Goal: Information Seeking & Learning: Compare options

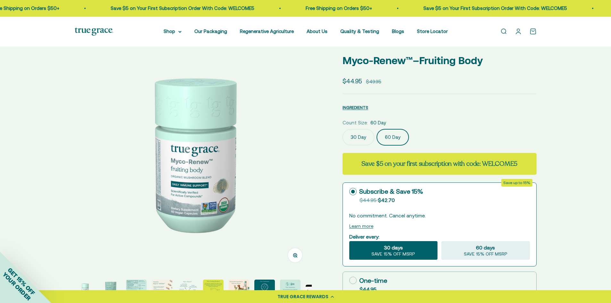
scroll to position [0, 14]
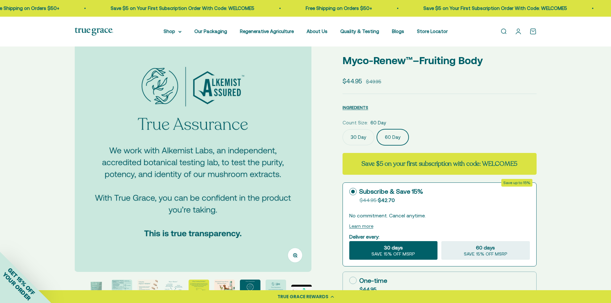
click at [501, 30] on link "Open search" at bounding box center [503, 31] width 7 height 7
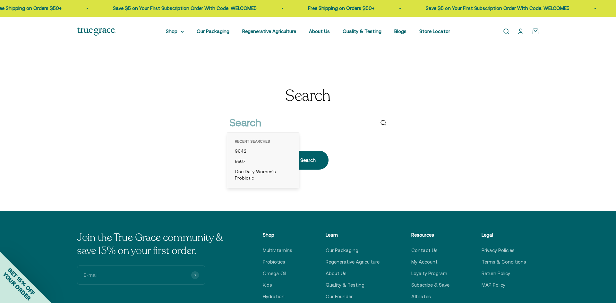
type input "9758"
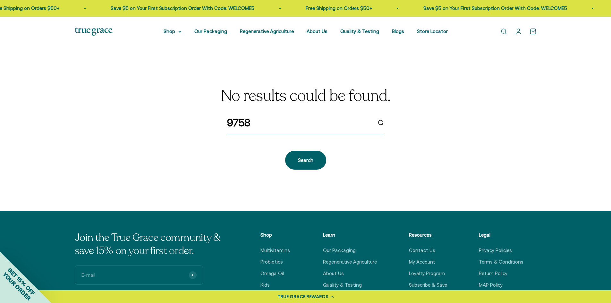
click at [235, 124] on input "9758" at bounding box center [299, 123] width 145 height 16
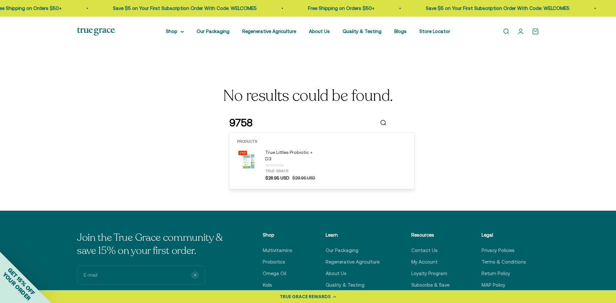
click at [235, 124] on input "9758" at bounding box center [301, 123] width 145 height 16
paste input "True Littles™ Probiotic + D3"
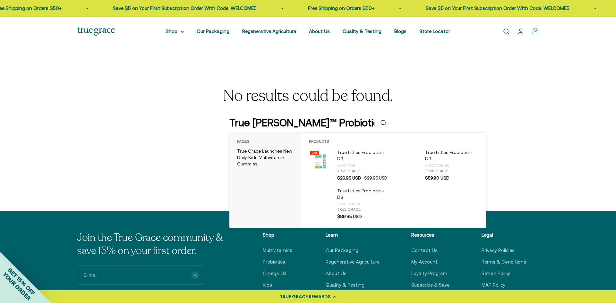
drag, startPoint x: 362, startPoint y: 124, endPoint x: 59, endPoint y: 127, distance: 303.2
click at [59, 127] on section "No results could be found. True Littles™ Probiotic + D3 Search" at bounding box center [308, 129] width 616 height 164
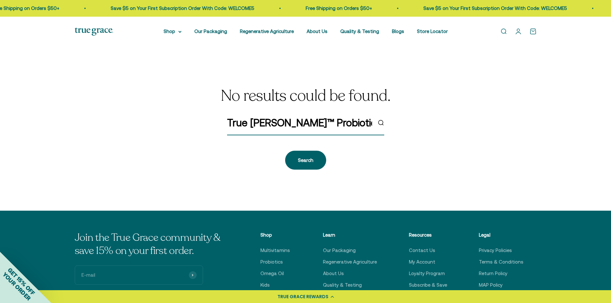
click at [257, 120] on input "True Littles™ Probiotic + D3" at bounding box center [299, 123] width 145 height 16
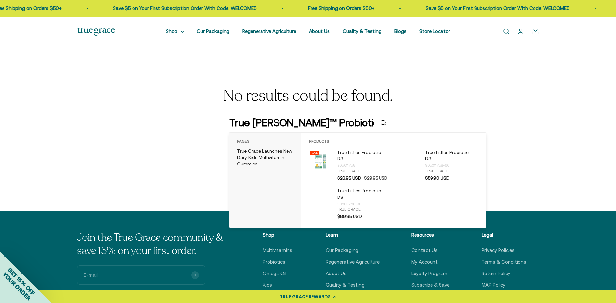
paste input "9758"
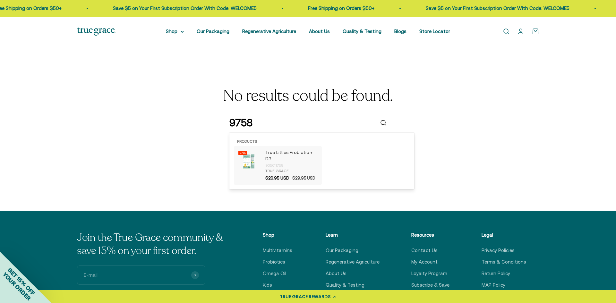
type input "9758"
click at [277, 155] on p "True Littles Probiotic + D3" at bounding box center [291, 155] width 53 height 13
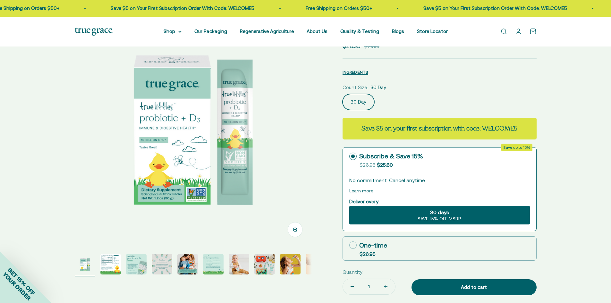
scroll to position [64, 0]
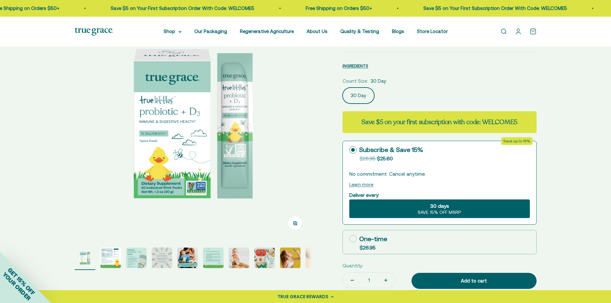
click at [271, 136] on img at bounding box center [193, 121] width 237 height 237
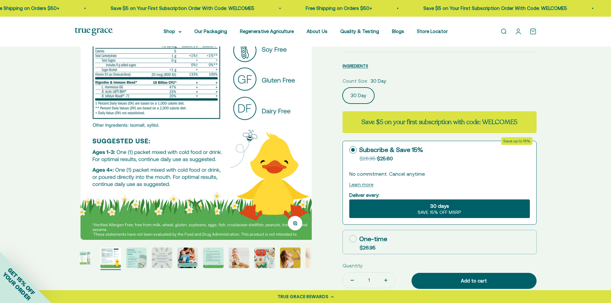
scroll to position [0, 245]
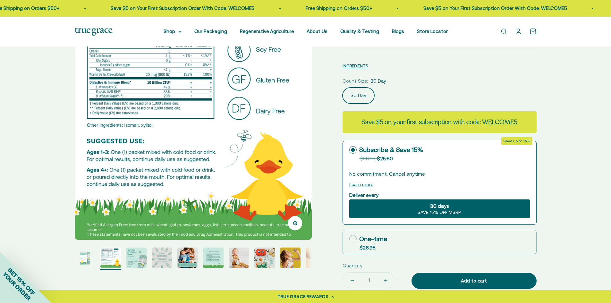
click at [291, 149] on img at bounding box center [193, 121] width 237 height 237
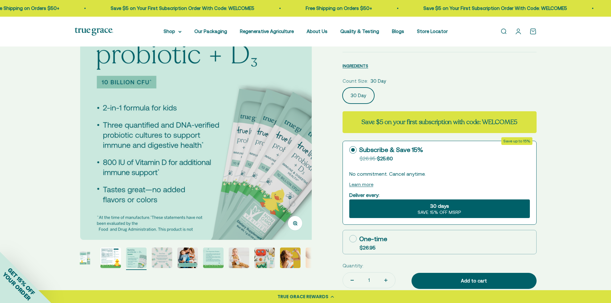
scroll to position [0, 490]
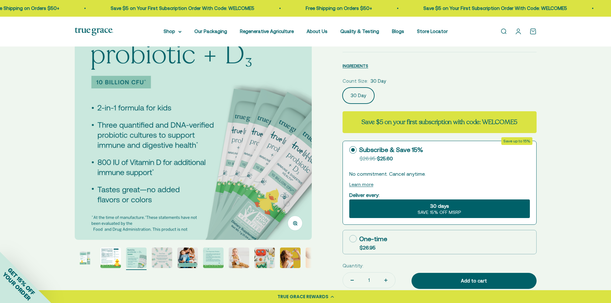
click at [296, 156] on img at bounding box center [193, 121] width 237 height 237
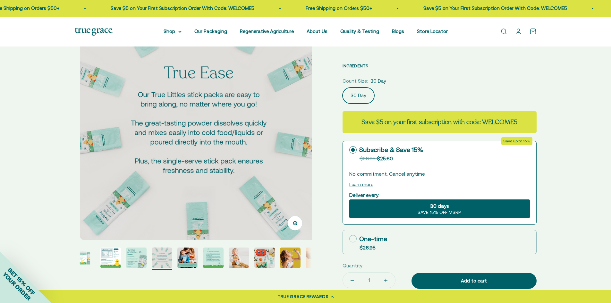
scroll to position [0, 735]
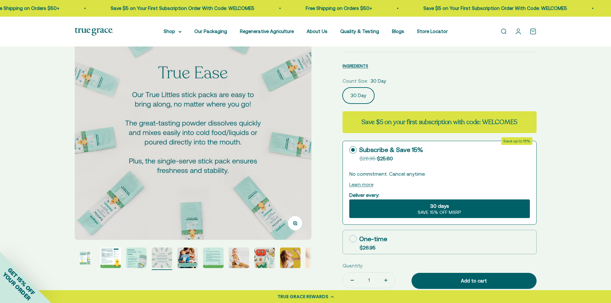
click at [298, 148] on img at bounding box center [192, 121] width 237 height 237
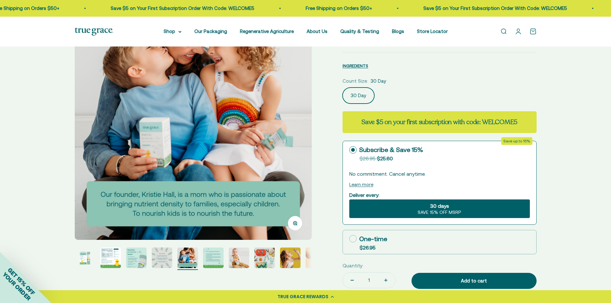
scroll to position [0, 979]
click at [291, 146] on img at bounding box center [192, 121] width 237 height 237
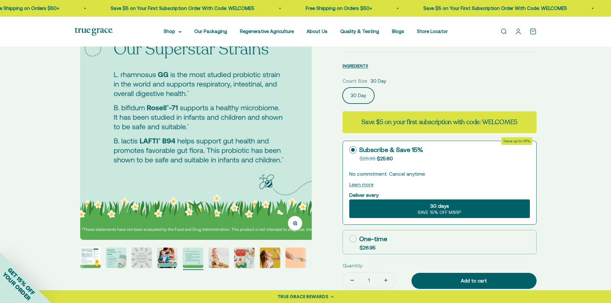
scroll to position [0, 1224]
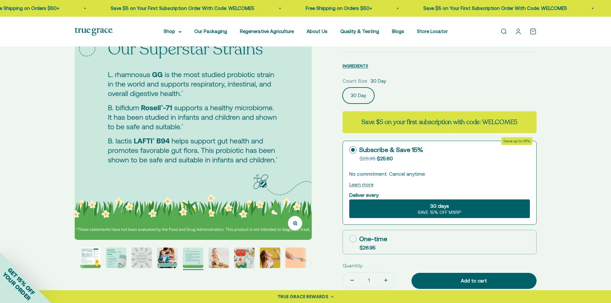
click at [299, 140] on img at bounding box center [192, 121] width 237 height 237
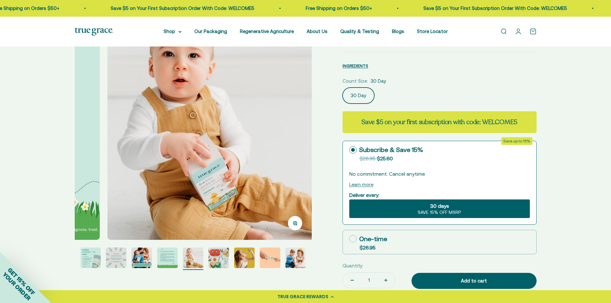
scroll to position [0, 1469]
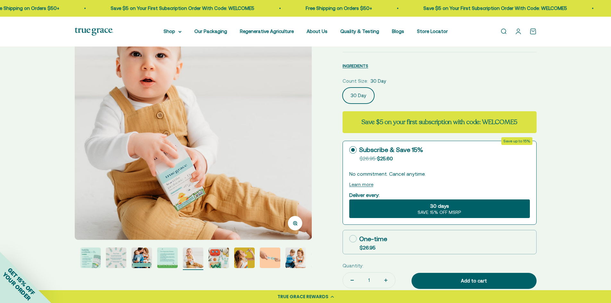
click at [297, 146] on img at bounding box center [193, 121] width 237 height 237
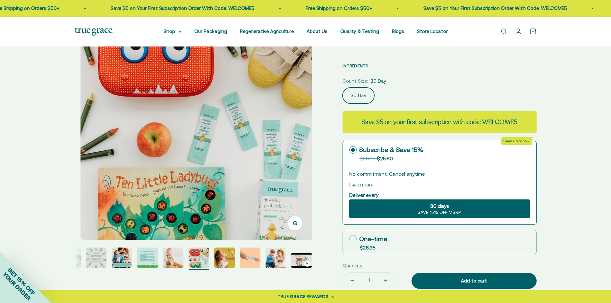
scroll to position [0, 1714]
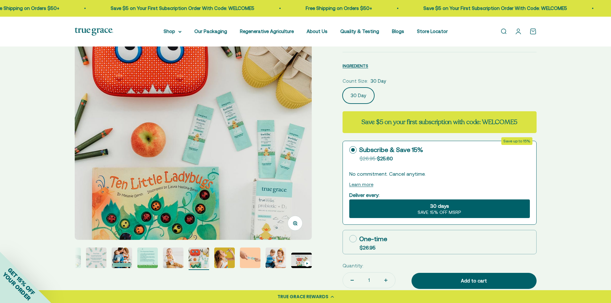
click at [289, 151] on img at bounding box center [193, 121] width 237 height 237
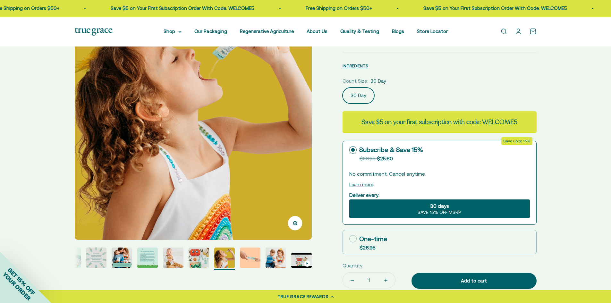
scroll to position [0, 1959]
click at [299, 137] on img at bounding box center [192, 121] width 237 height 237
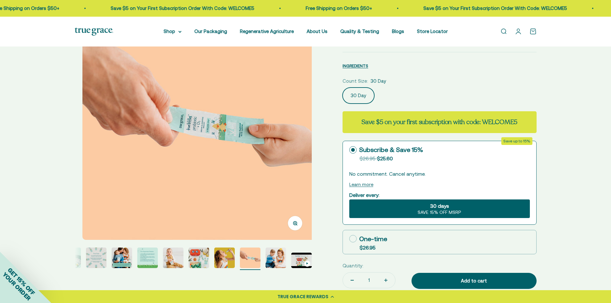
scroll to position [0, 2204]
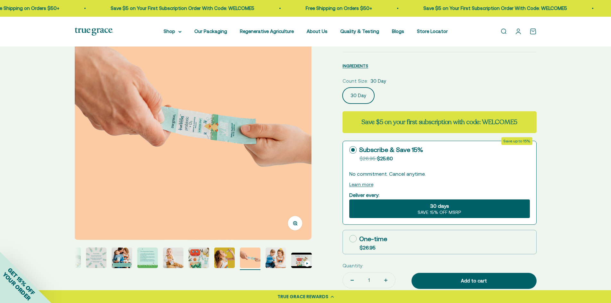
click at [300, 140] on img at bounding box center [192, 121] width 237 height 237
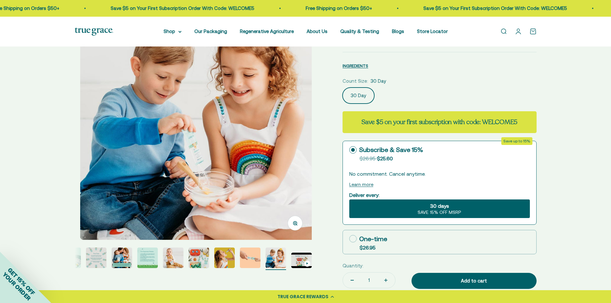
scroll to position [0, 2448]
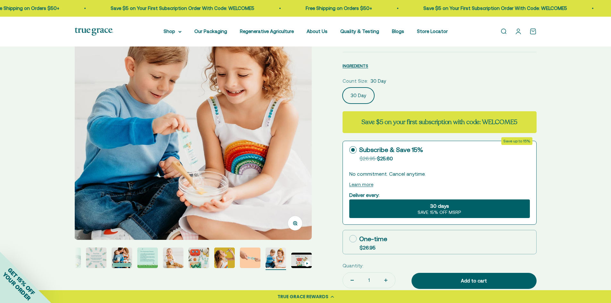
click at [507, 29] on link "Open search" at bounding box center [503, 31] width 7 height 7
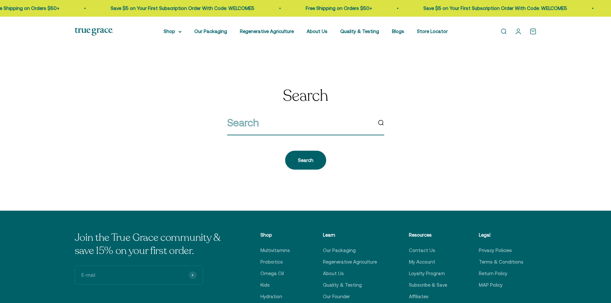
click at [266, 122] on input "search" at bounding box center [299, 123] width 145 height 16
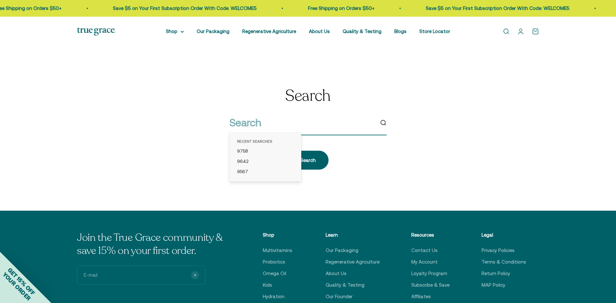
paste input "9598"
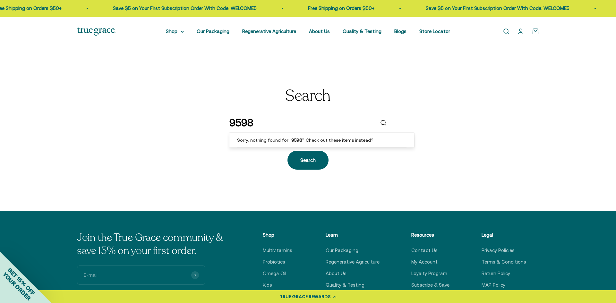
click at [237, 122] on input "9598" at bounding box center [301, 123] width 145 height 16
paste input "Organic Superfood Powder Broccoli Microgreens"
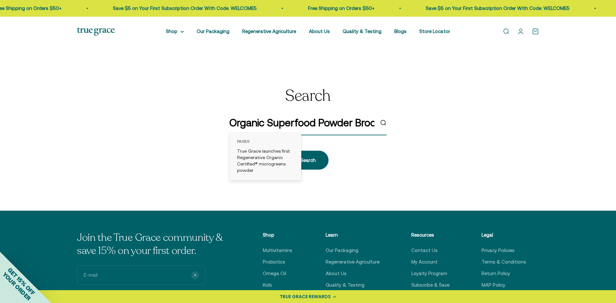
click at [252, 126] on input "Organic Superfood Powder Broccoli Microgreens" at bounding box center [301, 123] width 145 height 16
paste input "850028009598"
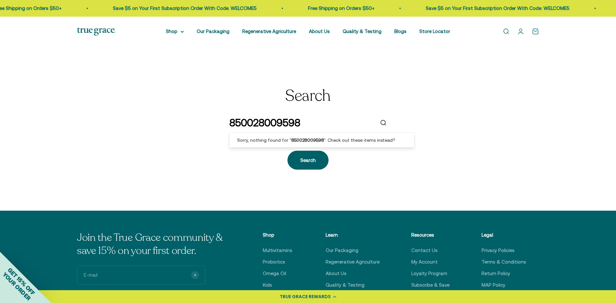
click at [294, 123] on input "850028009598" at bounding box center [301, 123] width 145 height 16
paste input "0046"
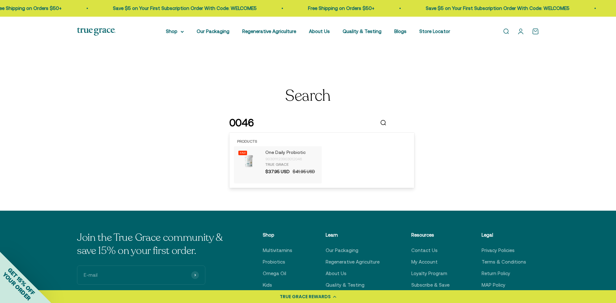
type input "0046"
click at [269, 157] on div "903011123903012046" at bounding box center [291, 159] width 53 height 6
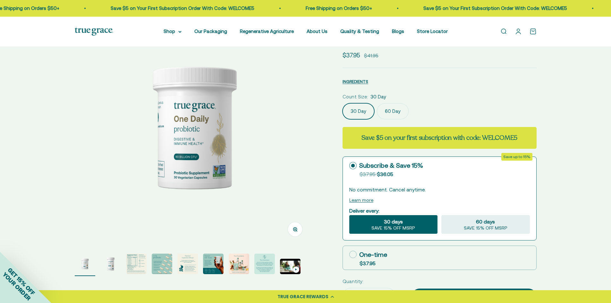
scroll to position [64, 0]
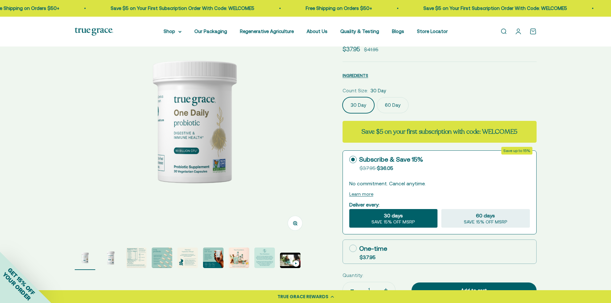
click at [113, 256] on img "Go to item 2" at bounding box center [110, 258] width 21 height 21
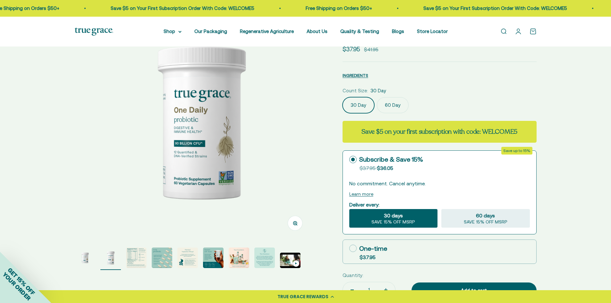
scroll to position [0, 245]
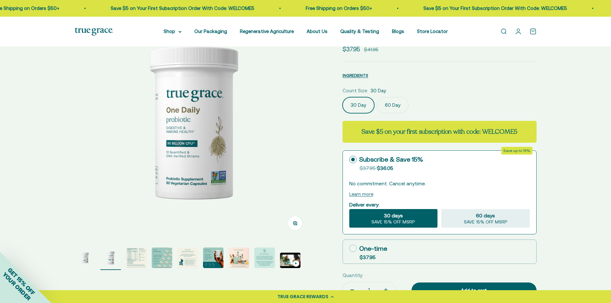
click at [391, 107] on label "60 Day" at bounding box center [393, 105] width 32 height 16
click at [343, 97] on input "60 Day" at bounding box center [342, 97] width 0 height 0
click at [137, 259] on img "Go to item 3" at bounding box center [136, 258] width 21 height 21
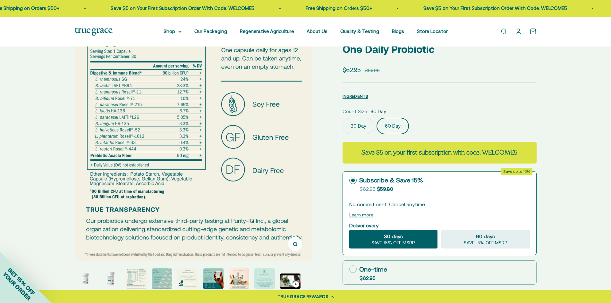
scroll to position [32, 0]
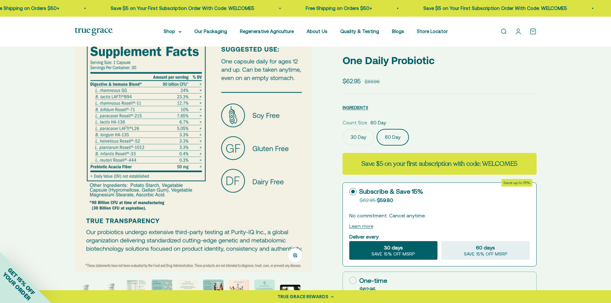
click at [283, 155] on img at bounding box center [193, 153] width 237 height 237
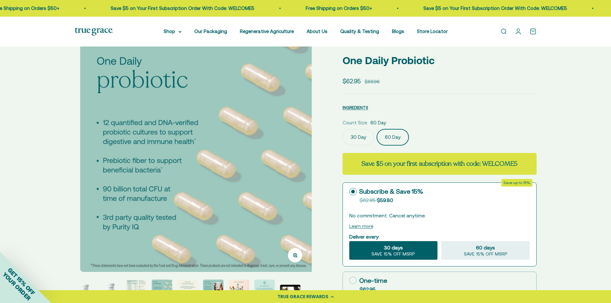
scroll to position [0, 735]
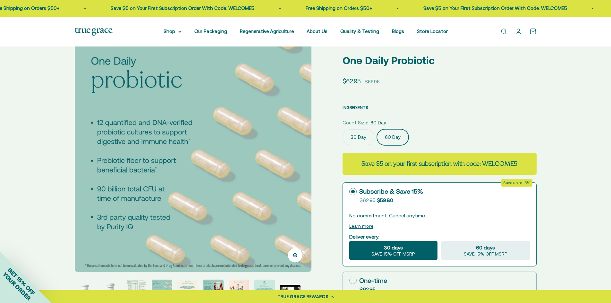
click at [290, 139] on img at bounding box center [192, 153] width 237 height 237
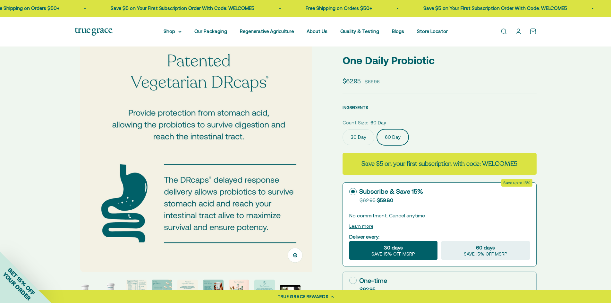
scroll to position [0, 979]
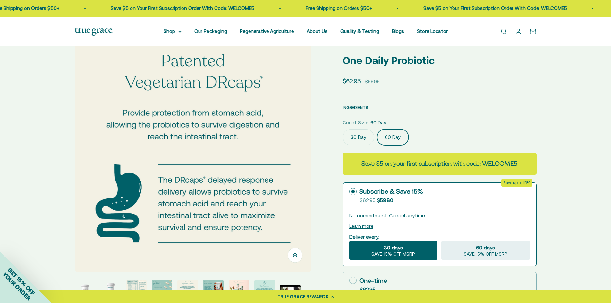
drag, startPoint x: 289, startPoint y: 158, endPoint x: 251, endPoint y: 156, distance: 38.9
click at [289, 158] on img at bounding box center [192, 153] width 237 height 237
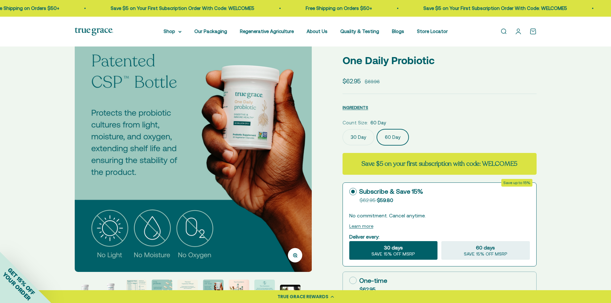
scroll to position [0, 1224]
click at [287, 147] on img at bounding box center [192, 153] width 237 height 237
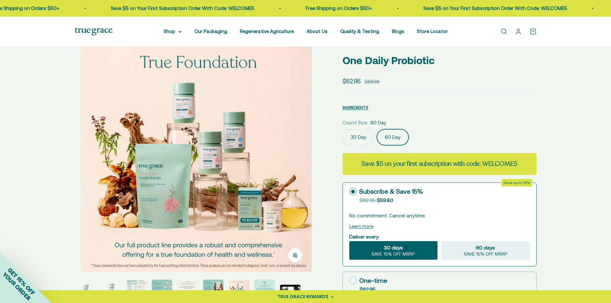
scroll to position [0, 1469]
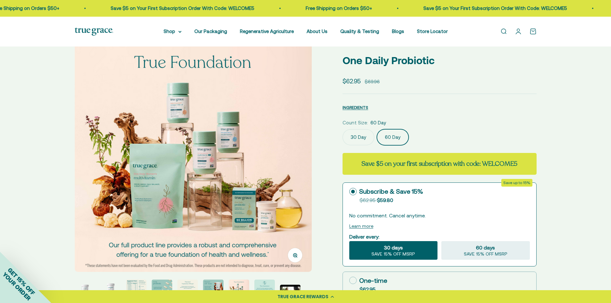
click at [290, 158] on img at bounding box center [193, 153] width 237 height 237
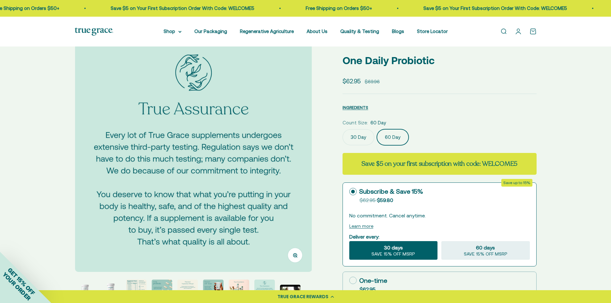
scroll to position [0, 1714]
click at [290, 155] on img at bounding box center [193, 153] width 237 height 237
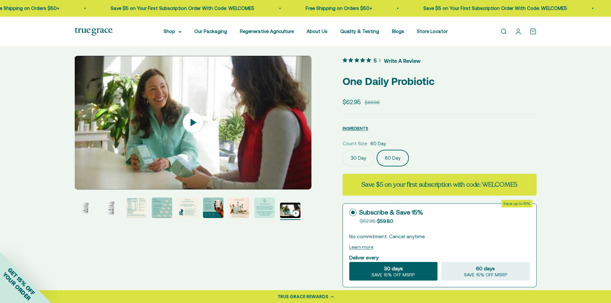
scroll to position [0, 0]
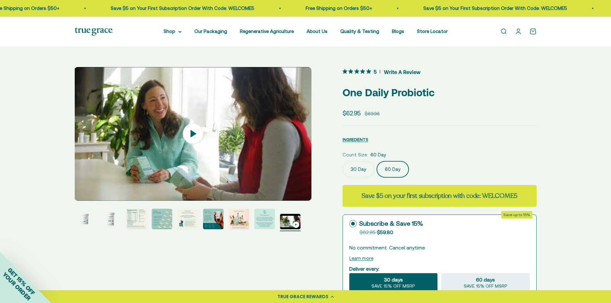
click at [504, 30] on link "Open search" at bounding box center [503, 31] width 7 height 7
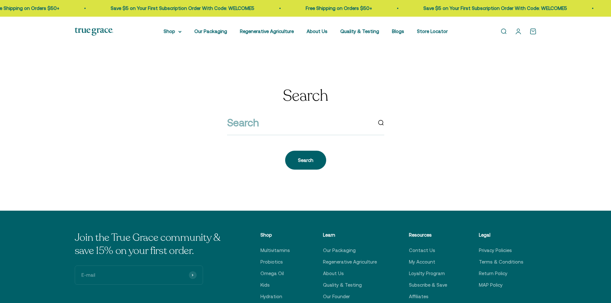
click at [246, 122] on input "search" at bounding box center [299, 123] width 145 height 16
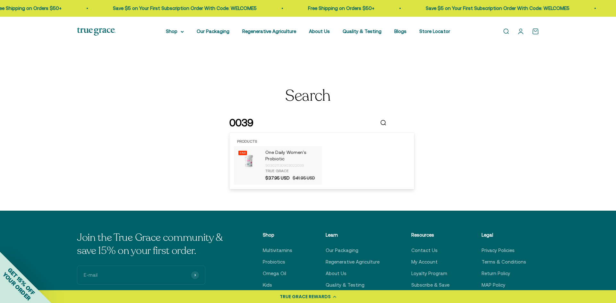
type input "0039"
click at [265, 163] on div "903021130903022039" at bounding box center [291, 165] width 53 height 6
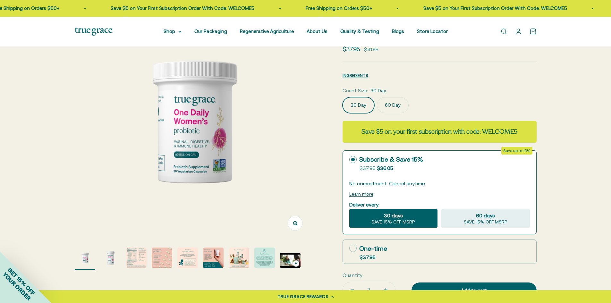
click at [388, 103] on label "60 Day" at bounding box center [393, 105] width 32 height 16
click at [343, 97] on input "60 Day" at bounding box center [342, 97] width 0 height 0
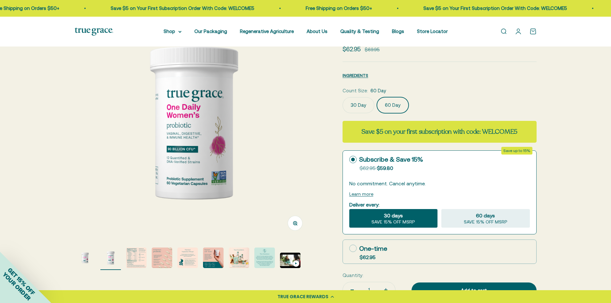
click at [277, 136] on img at bounding box center [193, 121] width 237 height 237
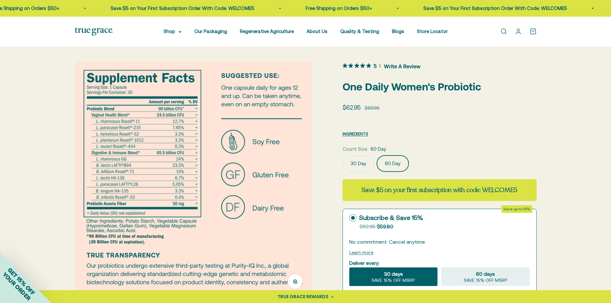
scroll to position [0, 0]
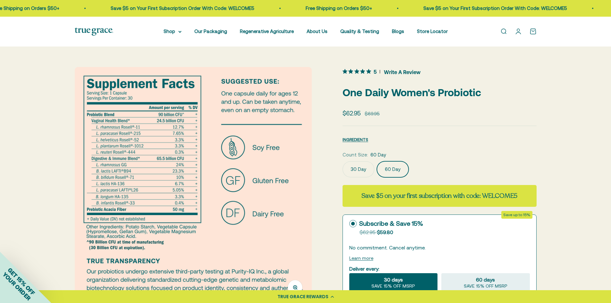
click at [280, 152] on img at bounding box center [193, 185] width 237 height 237
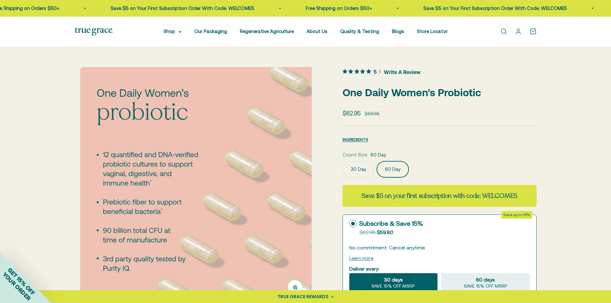
scroll to position [0, 735]
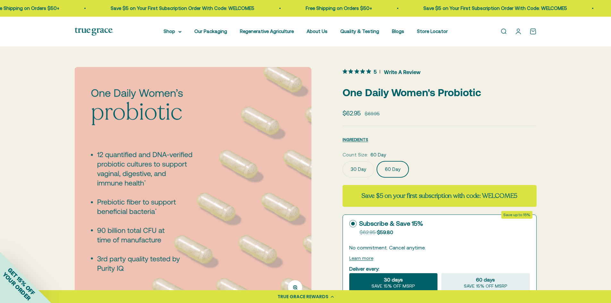
click at [291, 190] on img at bounding box center [192, 185] width 237 height 237
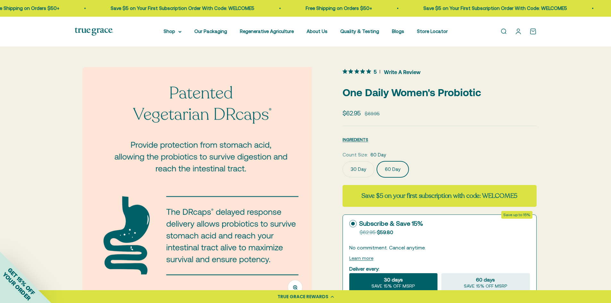
scroll to position [0, 979]
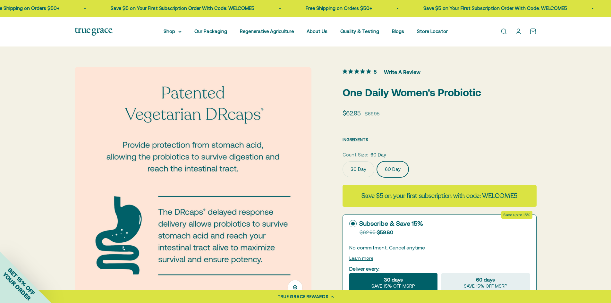
click at [289, 161] on img at bounding box center [192, 185] width 237 height 237
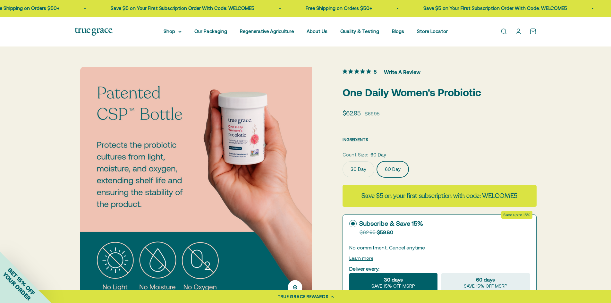
scroll to position [0, 1224]
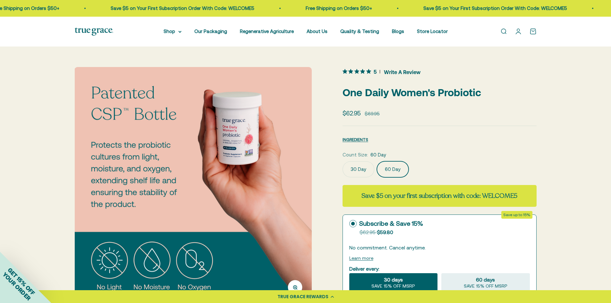
click at [288, 196] on img at bounding box center [192, 185] width 237 height 237
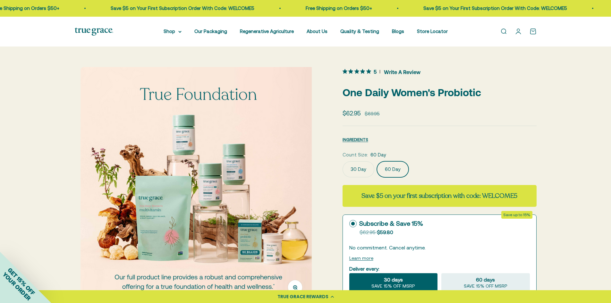
scroll to position [0, 1469]
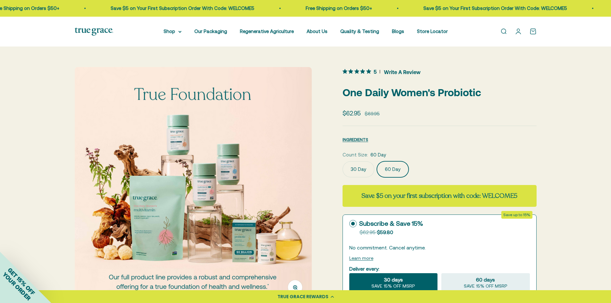
click at [297, 184] on img at bounding box center [193, 185] width 237 height 237
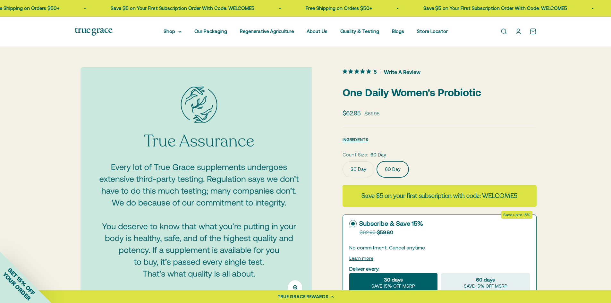
scroll to position [0, 1714]
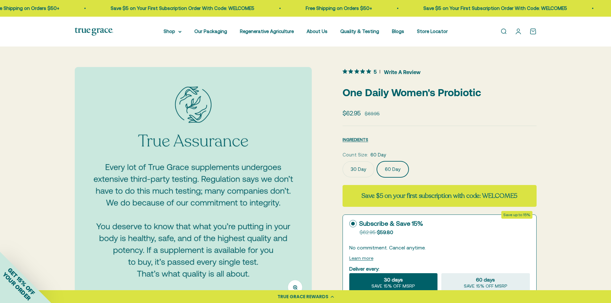
click at [277, 187] on img at bounding box center [193, 185] width 237 height 237
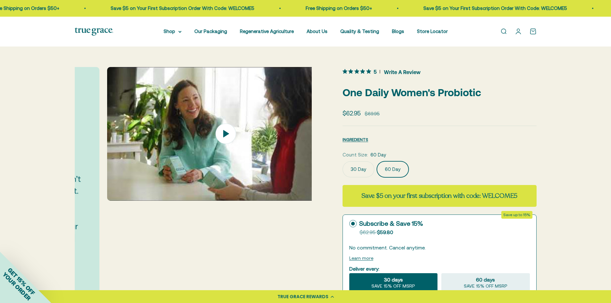
scroll to position [0, 1959]
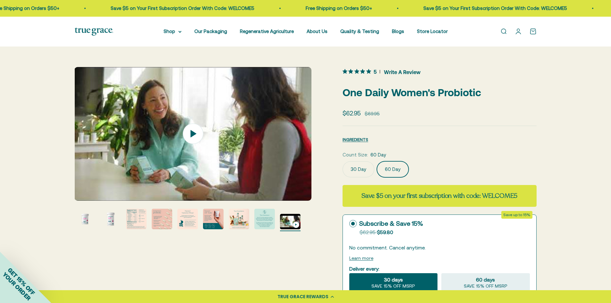
click at [504, 29] on link "Open search" at bounding box center [503, 31] width 7 height 7
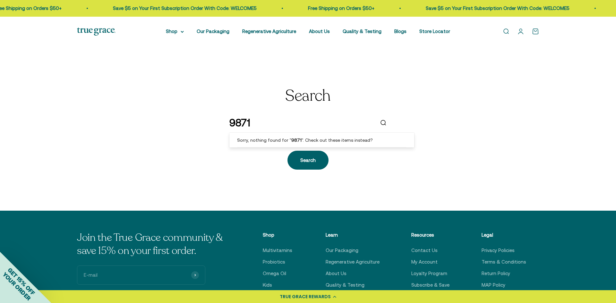
click at [254, 120] on input "9871" at bounding box center [301, 123] width 145 height 16
paste input "95"
type input "9895"
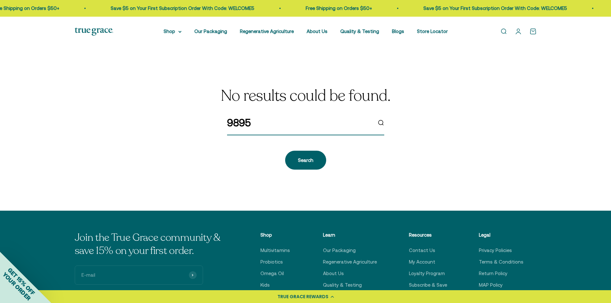
click at [237, 126] on input "9895" at bounding box center [299, 123] width 145 height 16
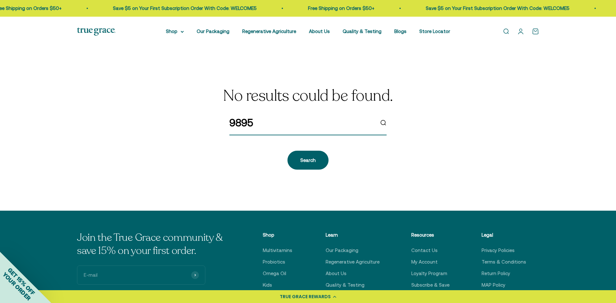
click at [237, 126] on input "9895" at bounding box center [301, 123] width 145 height 16
paste input "0060"
type input "0060"
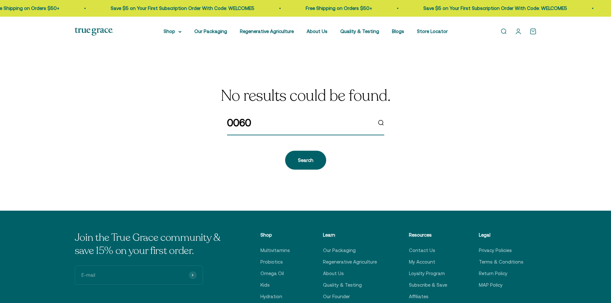
click at [266, 126] on input "0060" at bounding box center [299, 123] width 145 height 16
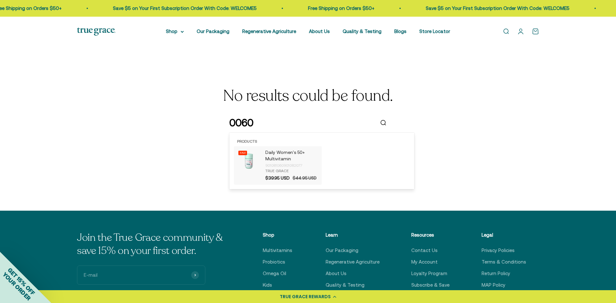
click at [274, 154] on p "Daily Women's 50+ Multivitamin" at bounding box center [291, 155] width 53 height 13
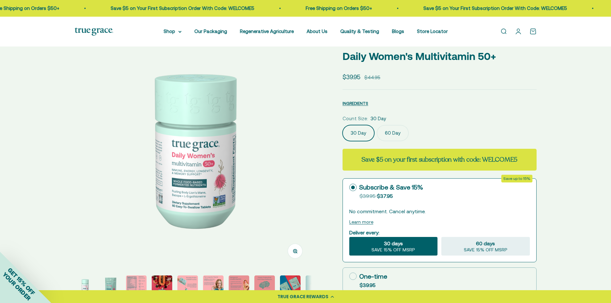
scroll to position [32, 0]
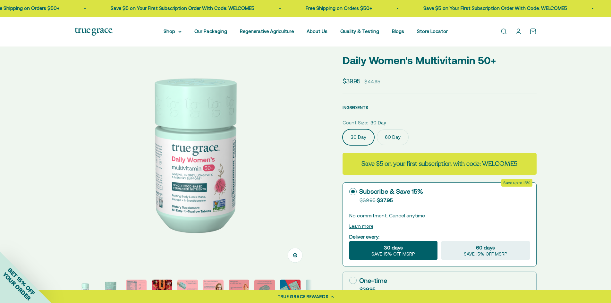
click at [271, 170] on img at bounding box center [193, 153] width 237 height 237
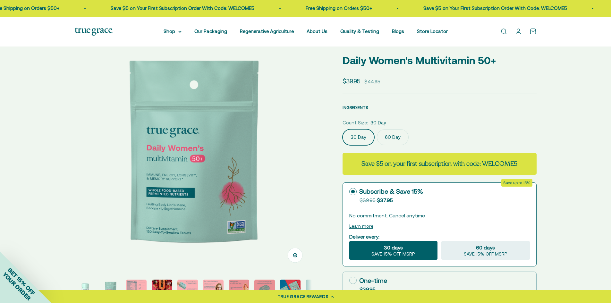
click at [271, 170] on img at bounding box center [193, 153] width 237 height 237
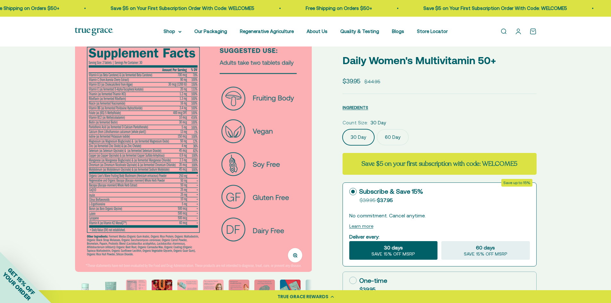
scroll to position [0, 490]
click at [281, 136] on img at bounding box center [193, 153] width 237 height 237
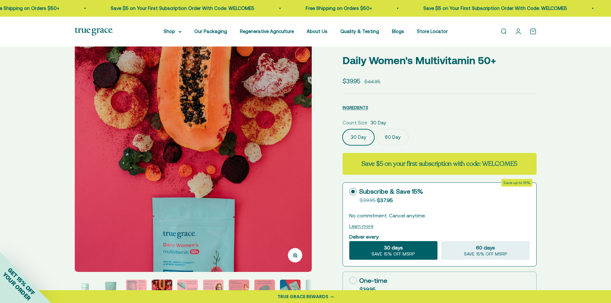
scroll to position [0, 735]
click at [287, 135] on img at bounding box center [192, 153] width 237 height 237
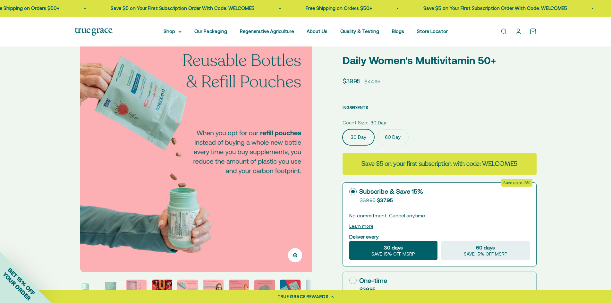
scroll to position [0, 979]
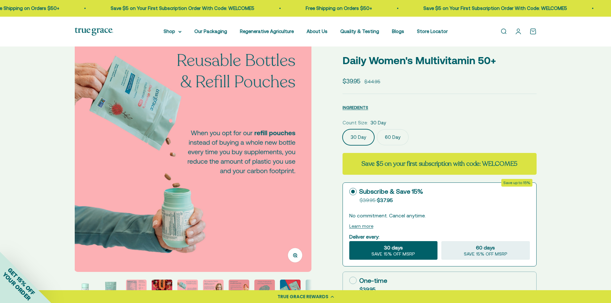
click at [286, 175] on img at bounding box center [192, 153] width 237 height 237
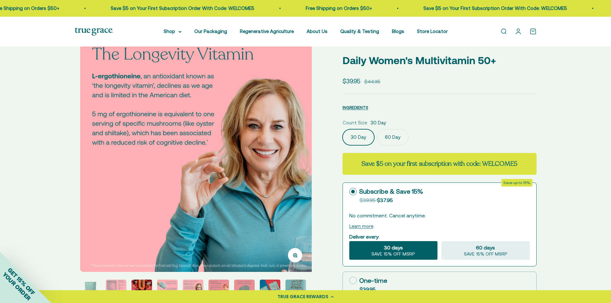
scroll to position [0, 1224]
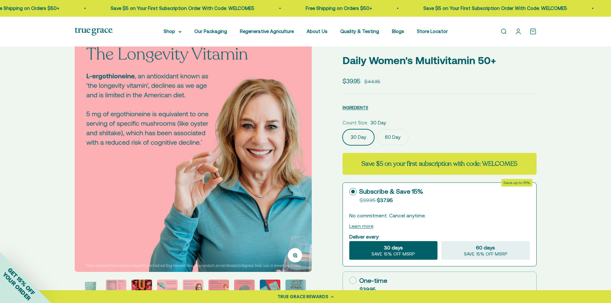
click at [290, 157] on img at bounding box center [192, 153] width 237 height 237
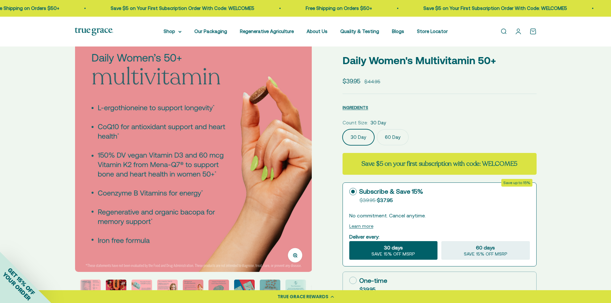
scroll to position [0, 1469]
click at [278, 152] on img at bounding box center [193, 153] width 237 height 237
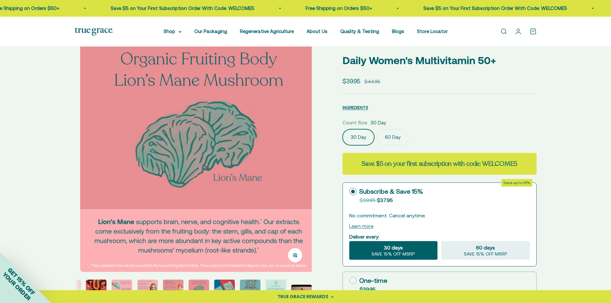
scroll to position [0, 1714]
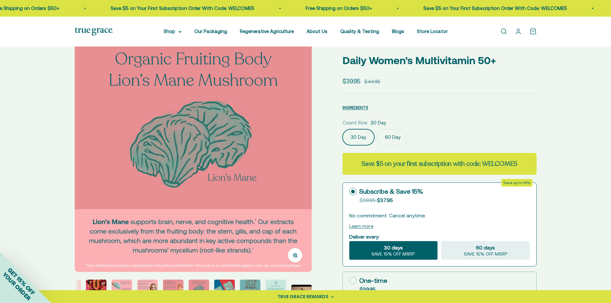
click at [292, 178] on img at bounding box center [193, 153] width 237 height 237
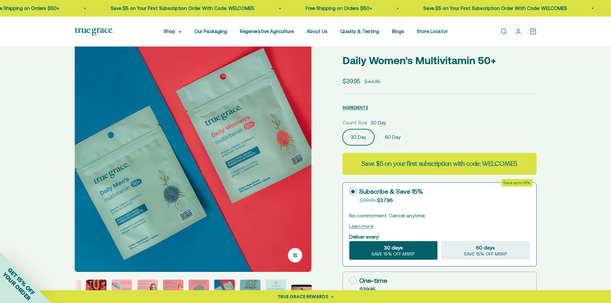
click at [297, 163] on img at bounding box center [192, 153] width 237 height 237
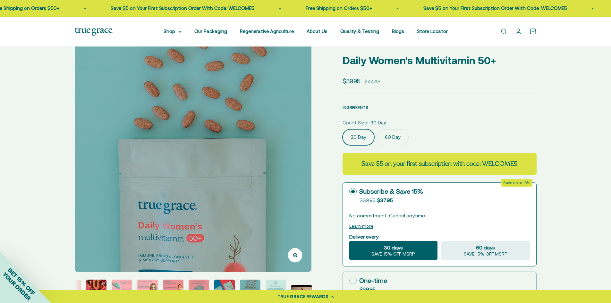
click at [291, 161] on img at bounding box center [192, 153] width 237 height 237
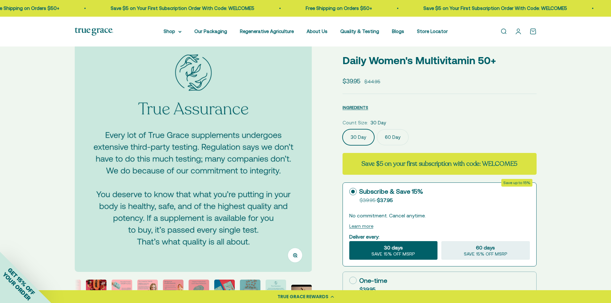
scroll to position [0, 2448]
click at [296, 129] on img at bounding box center [192, 153] width 237 height 237
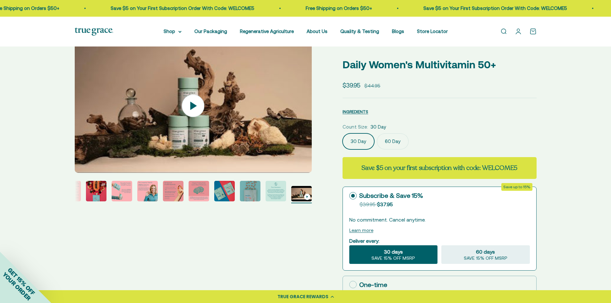
scroll to position [0, 0]
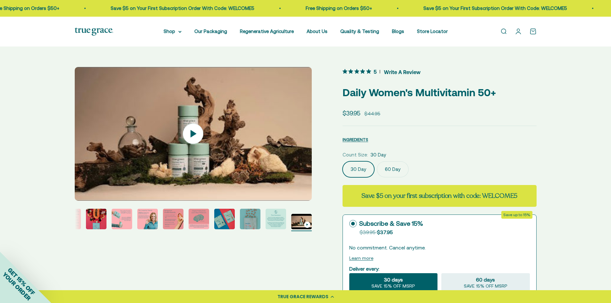
click at [391, 167] on label "60 Day" at bounding box center [393, 169] width 32 height 16
click at [343, 161] on input "60 Day" at bounding box center [342, 161] width 0 height 0
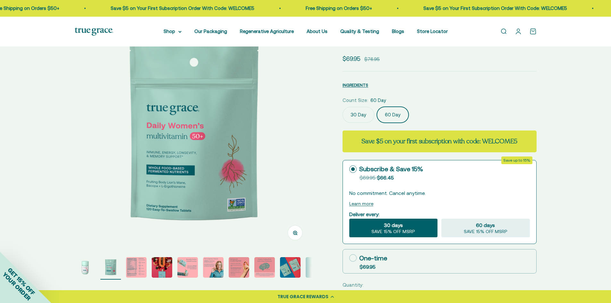
scroll to position [64, 0]
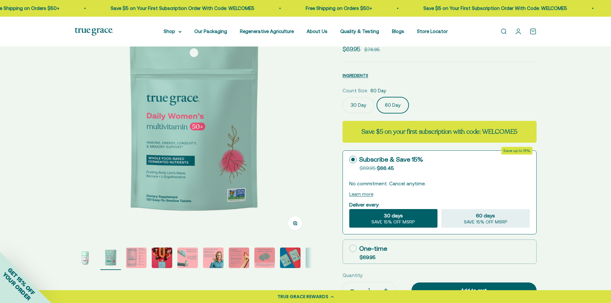
click at [269, 125] on img at bounding box center [193, 121] width 237 height 237
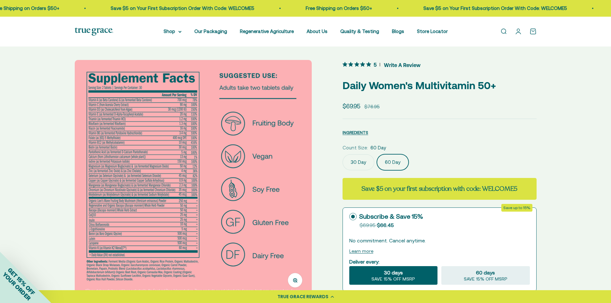
scroll to position [0, 0]
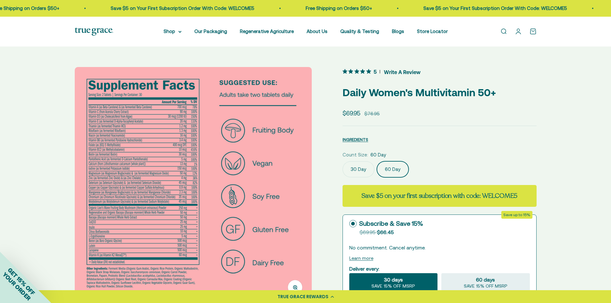
click at [279, 144] on img at bounding box center [193, 185] width 237 height 237
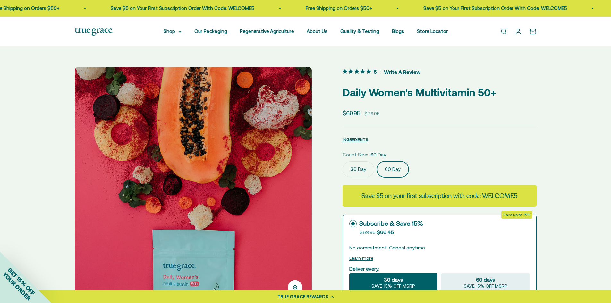
scroll to position [0, 735]
click at [300, 186] on img at bounding box center [192, 185] width 237 height 237
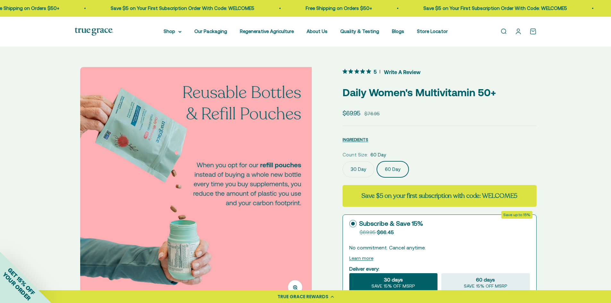
scroll to position [0, 979]
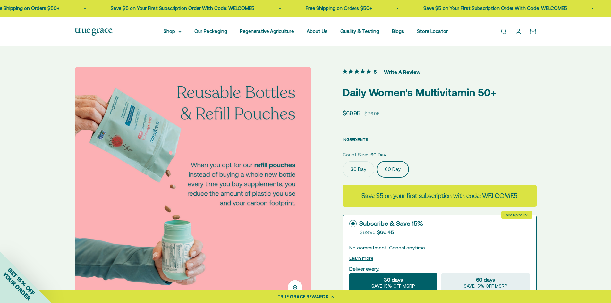
click at [293, 196] on img at bounding box center [192, 185] width 237 height 237
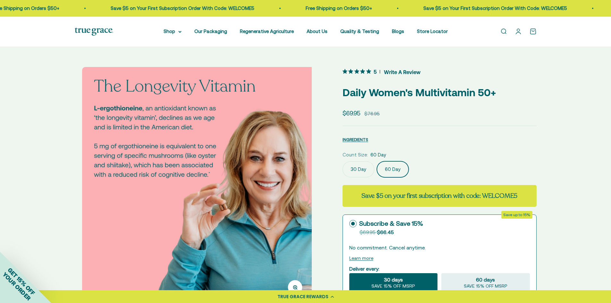
scroll to position [0, 1224]
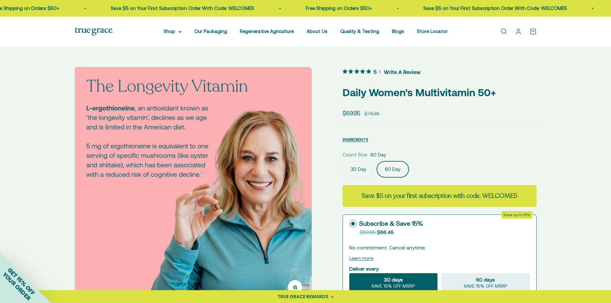
click at [288, 197] on img at bounding box center [192, 185] width 237 height 237
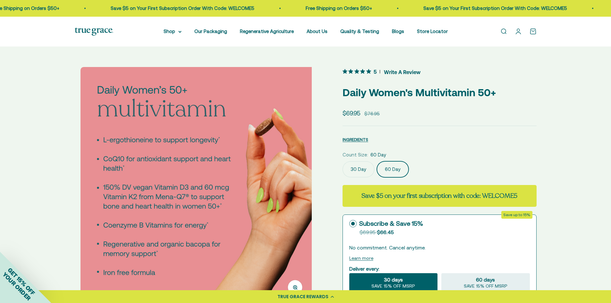
scroll to position [0, 1469]
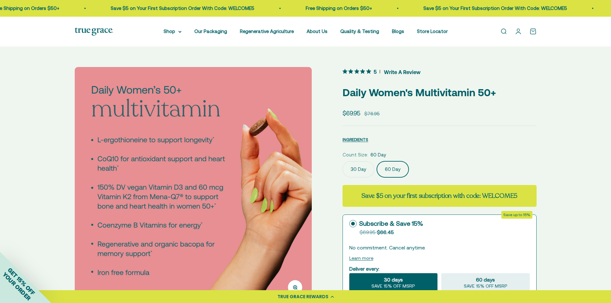
click at [295, 194] on img at bounding box center [193, 185] width 237 height 237
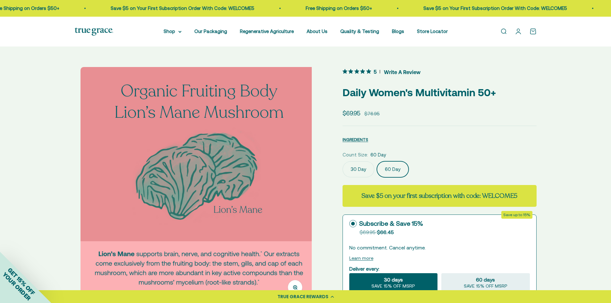
scroll to position [0, 1714]
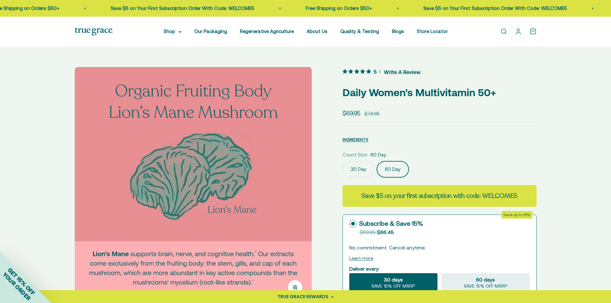
click at [292, 202] on img at bounding box center [193, 185] width 237 height 237
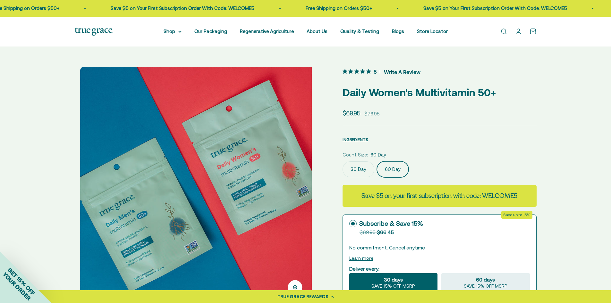
scroll to position [0, 1959]
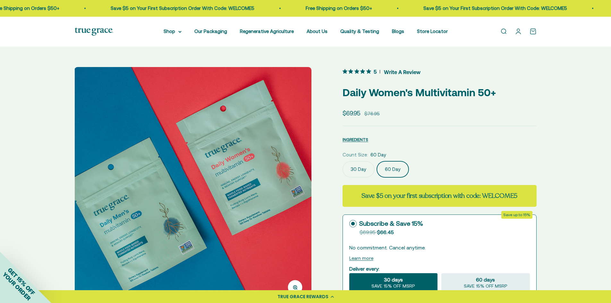
click at [297, 204] on img at bounding box center [192, 185] width 237 height 237
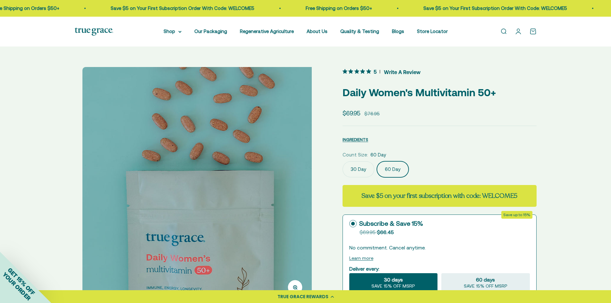
scroll to position [0, 2204]
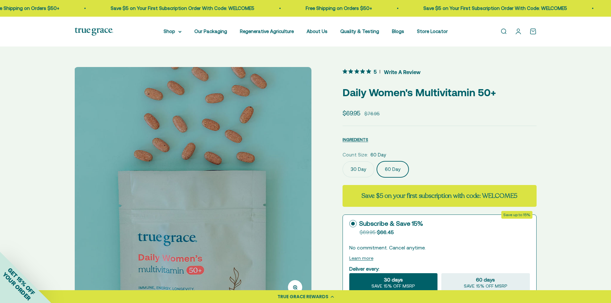
click at [305, 204] on img at bounding box center [192, 185] width 237 height 237
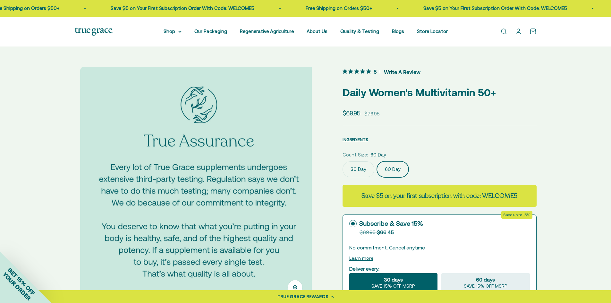
scroll to position [0, 2448]
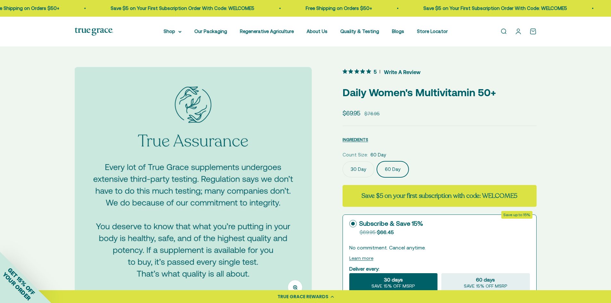
click at [294, 189] on img at bounding box center [192, 185] width 237 height 237
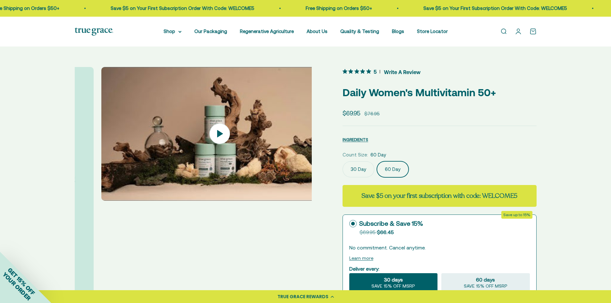
scroll to position [0, 2693]
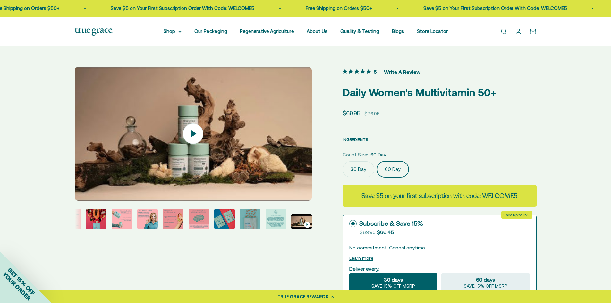
click at [503, 29] on link "Open search" at bounding box center [503, 31] width 7 height 7
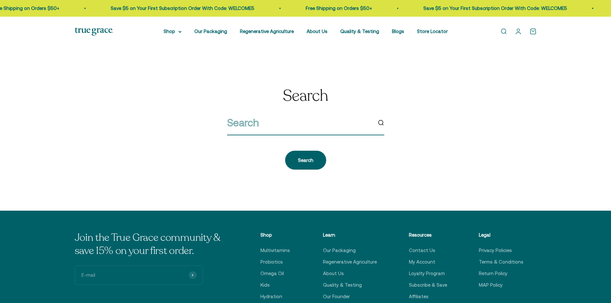
click at [246, 119] on input "search" at bounding box center [299, 123] width 145 height 16
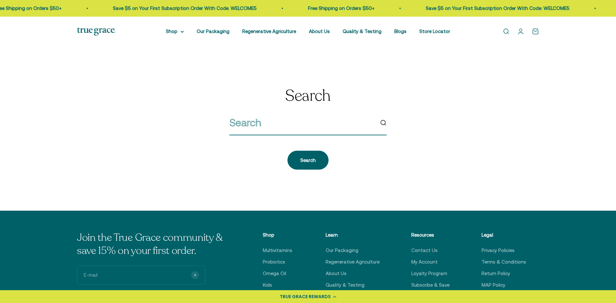
paste input "0084"
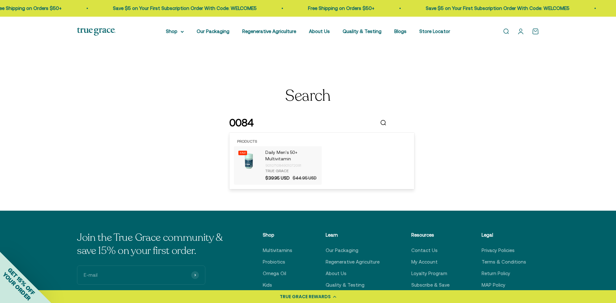
type input "0084"
click at [272, 156] on p "Daily Men's 50+ Multivitamin" at bounding box center [291, 155] width 53 height 13
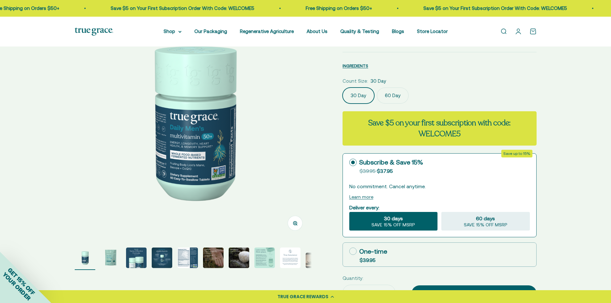
click at [185, 257] on img "Go to item 5" at bounding box center [187, 258] width 21 height 21
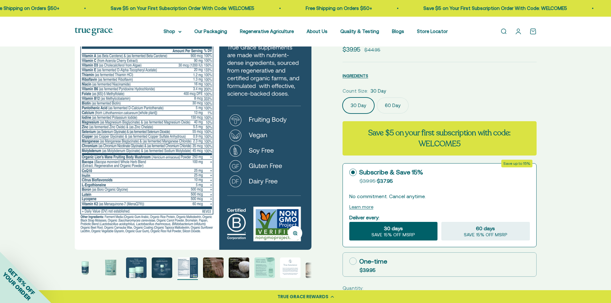
scroll to position [64, 0]
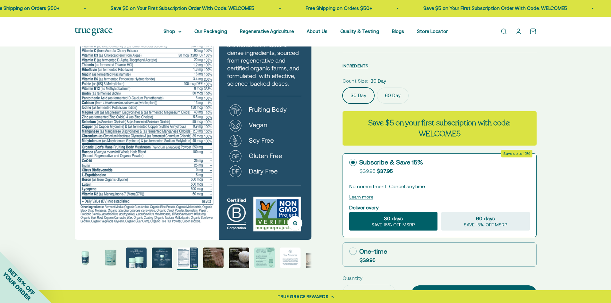
click at [130, 261] on img "Go to item 3" at bounding box center [136, 258] width 21 height 21
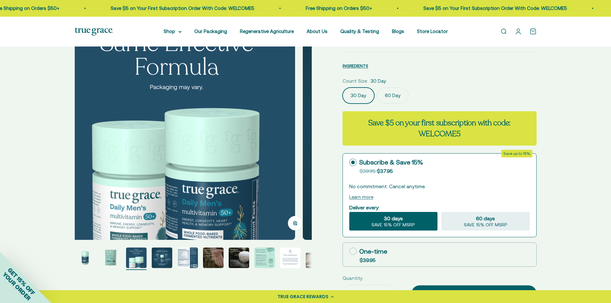
scroll to position [0, 490]
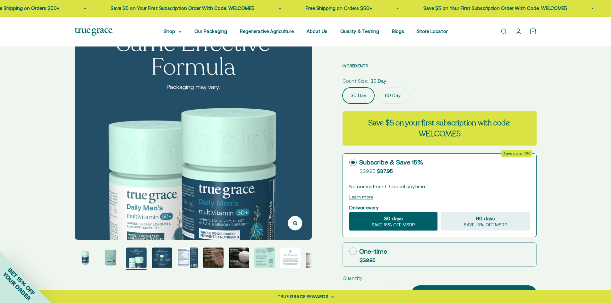
click at [161, 260] on img "Go to item 4" at bounding box center [162, 258] width 21 height 21
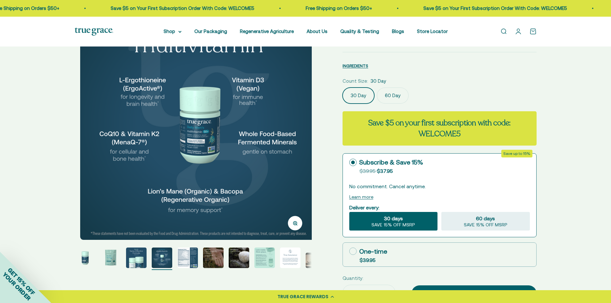
scroll to position [0, 735]
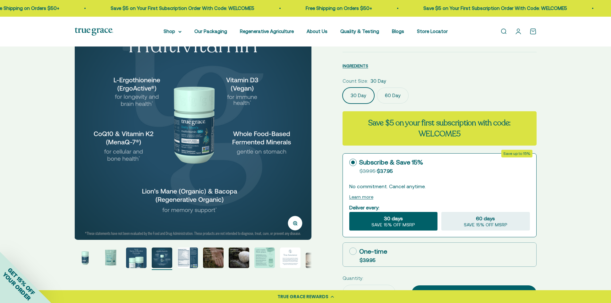
click at [211, 260] on img "Go to item 6" at bounding box center [213, 258] width 21 height 21
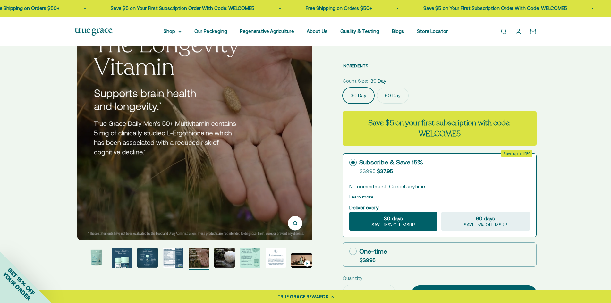
scroll to position [0, 1224]
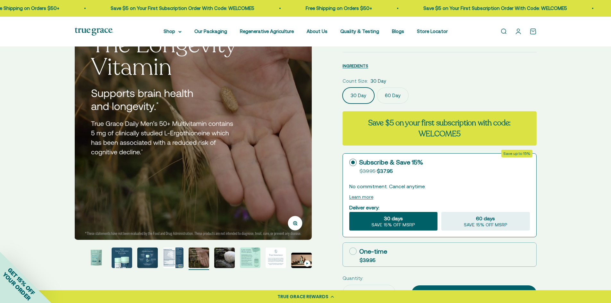
click at [226, 258] on img "Go to item 7" at bounding box center [224, 258] width 21 height 21
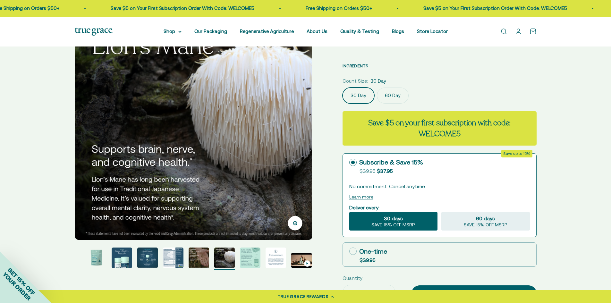
scroll to position [0, 1469]
click at [252, 260] on img "Go to item 8" at bounding box center [250, 258] width 21 height 21
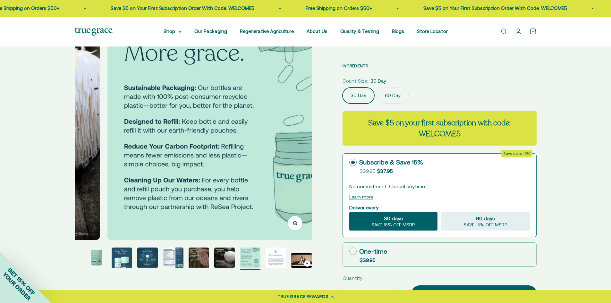
scroll to position [0, 1714]
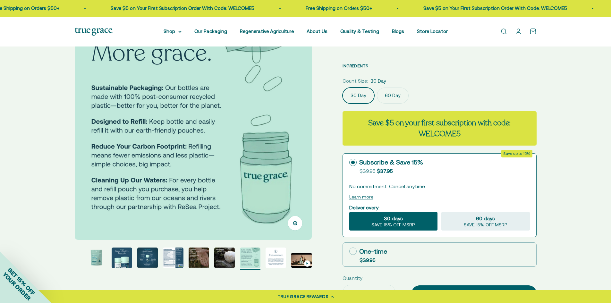
click at [279, 260] on img "Go to item 9" at bounding box center [276, 258] width 21 height 21
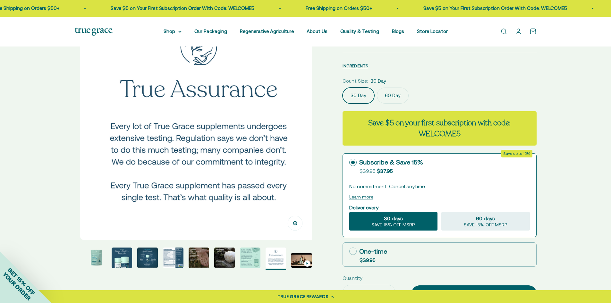
scroll to position [0, 1959]
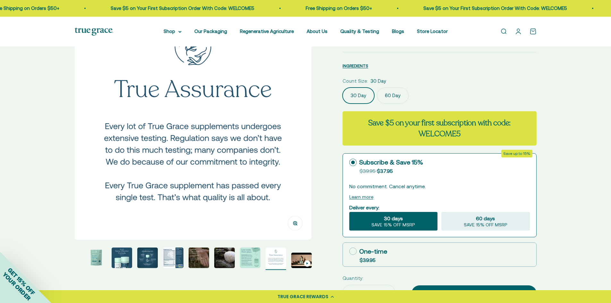
click at [371, 96] on label "30 Day" at bounding box center [359, 96] width 32 height 16
click at [343, 88] on input "30 Day" at bounding box center [342, 87] width 0 height 0
click at [388, 96] on label "60 Day" at bounding box center [393, 96] width 32 height 16
click at [343, 88] on input "60 Day" at bounding box center [342, 87] width 0 height 0
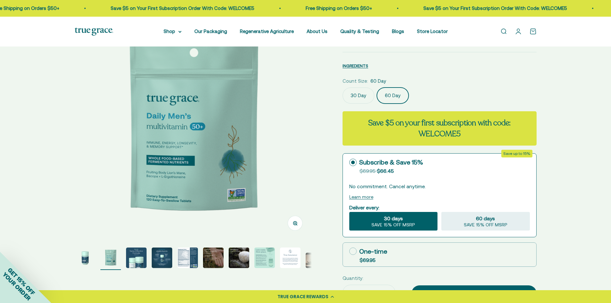
click at [185, 258] on img "Go to item 5" at bounding box center [187, 258] width 21 height 21
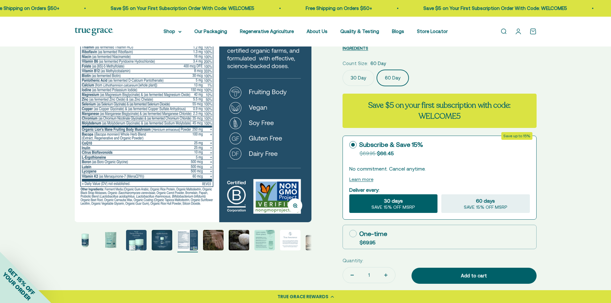
scroll to position [96, 0]
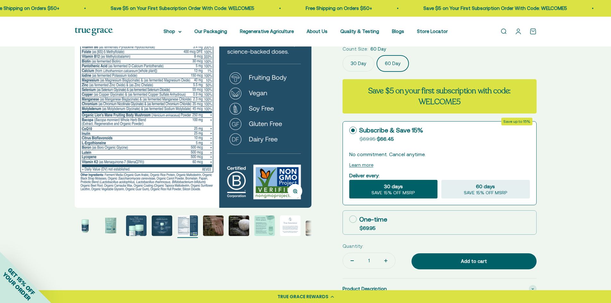
click at [216, 226] on img "Go to item 6" at bounding box center [213, 226] width 21 height 21
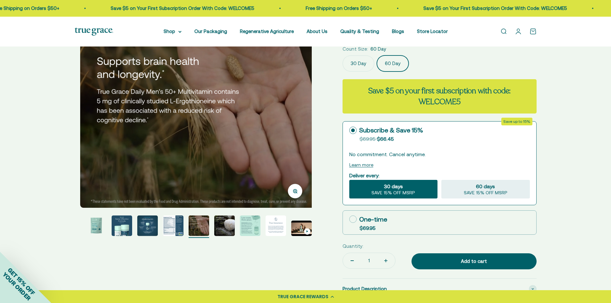
scroll to position [0, 1224]
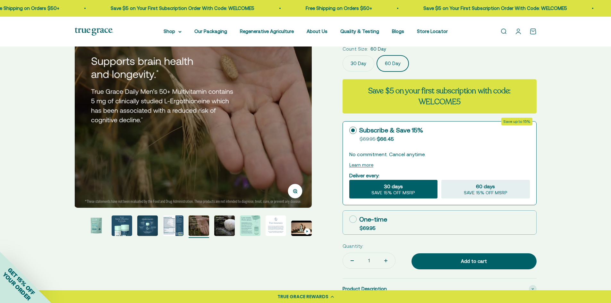
click at [223, 227] on img "Go to item 7" at bounding box center [224, 226] width 21 height 21
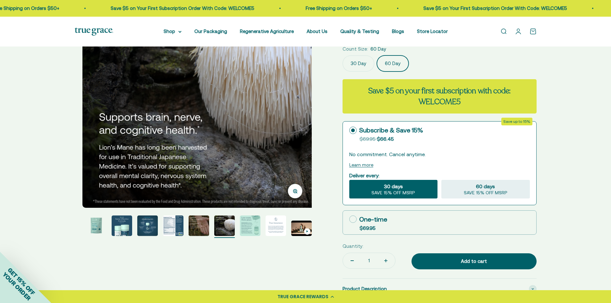
scroll to position [0, 1469]
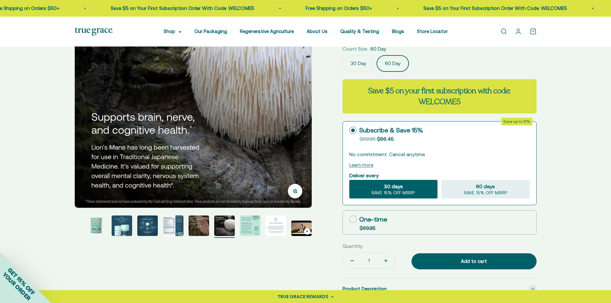
click at [253, 228] on img "Go to item 8" at bounding box center [250, 226] width 21 height 21
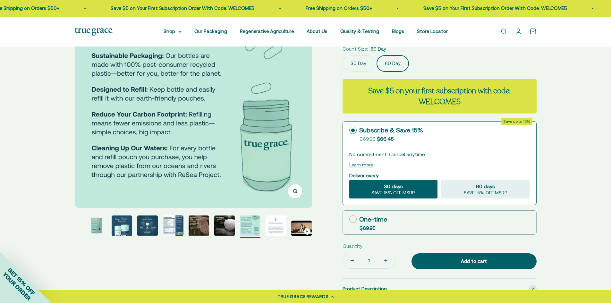
scroll to position [0, 1714]
click at [269, 228] on img "Go to item 9" at bounding box center [276, 226] width 21 height 21
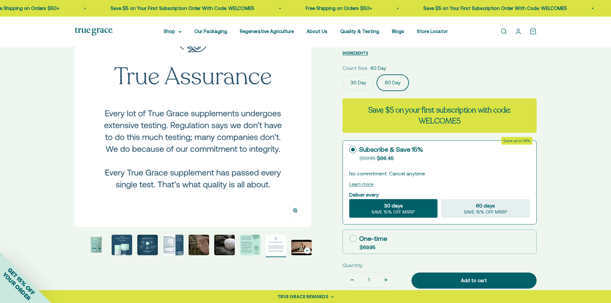
scroll to position [0, 0]
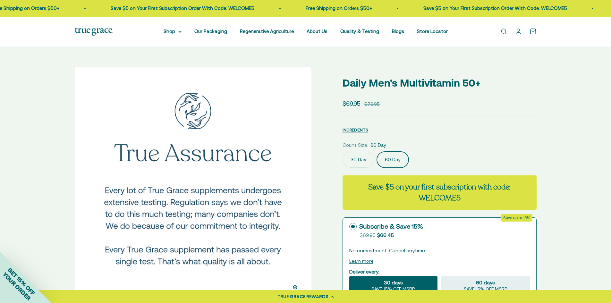
click at [506, 30] on link "Open search" at bounding box center [503, 31] width 7 height 7
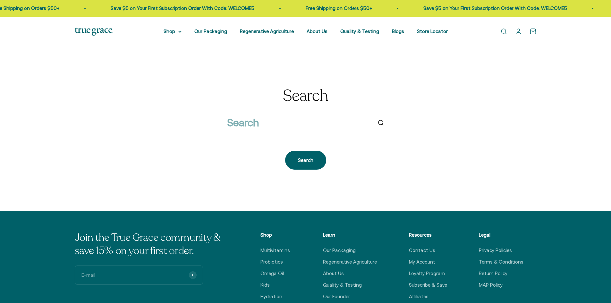
click at [255, 121] on input "search" at bounding box center [299, 123] width 145 height 16
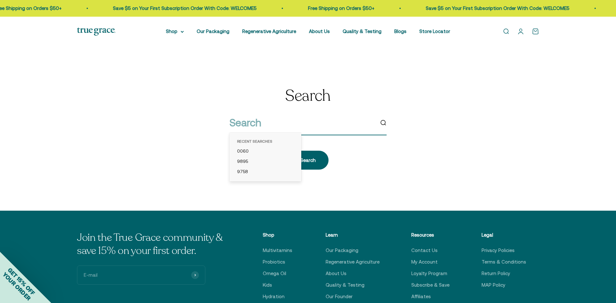
paste input "0145"
type input "0145"
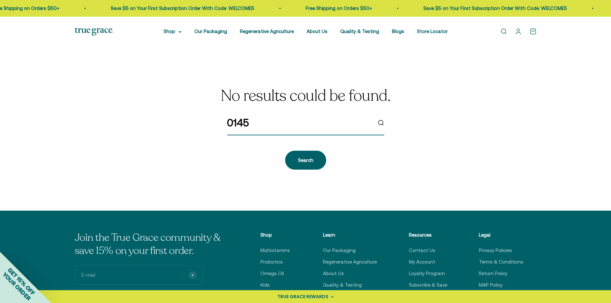
click at [271, 124] on input "0145" at bounding box center [299, 123] width 145 height 16
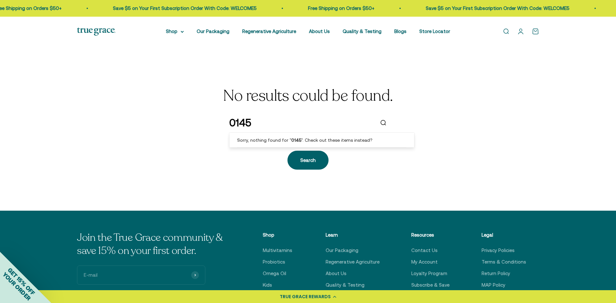
click at [250, 123] on input "0145" at bounding box center [301, 123] width 145 height 16
paste input "9840"
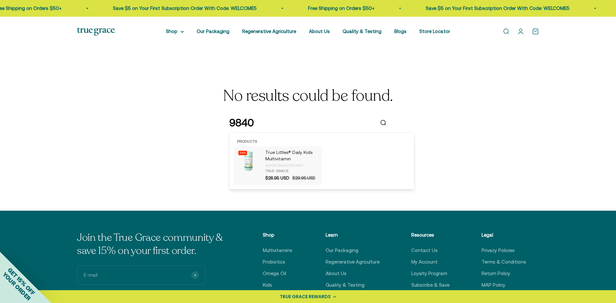
type input "9840"
click at [285, 158] on p "True Littles® Daily Kids Multivitamin" at bounding box center [291, 155] width 53 height 13
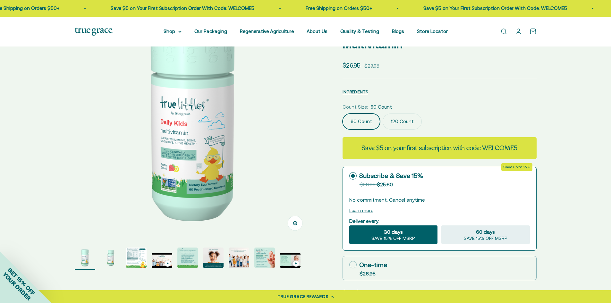
click at [135, 261] on img "Go to item 3" at bounding box center [136, 258] width 21 height 21
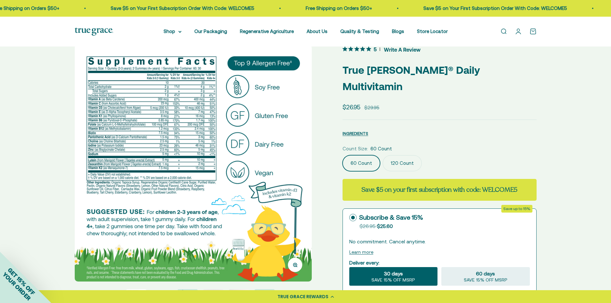
scroll to position [32, 0]
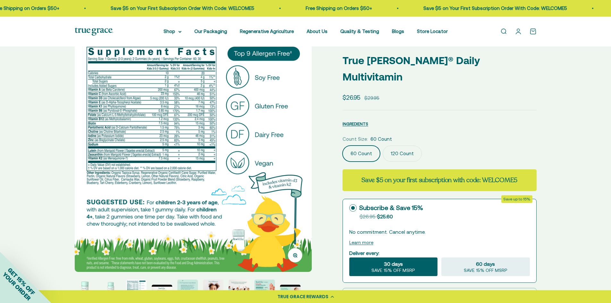
click at [281, 167] on img at bounding box center [193, 153] width 237 height 237
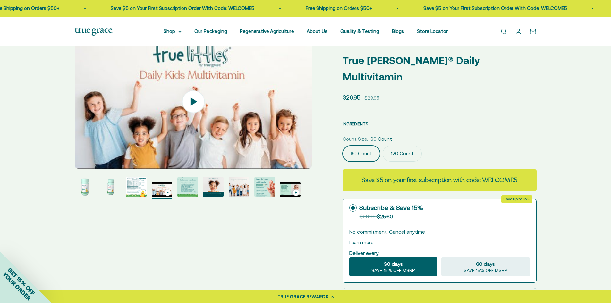
scroll to position [0, 735]
click at [190, 191] on img "Go to item 5" at bounding box center [187, 187] width 21 height 21
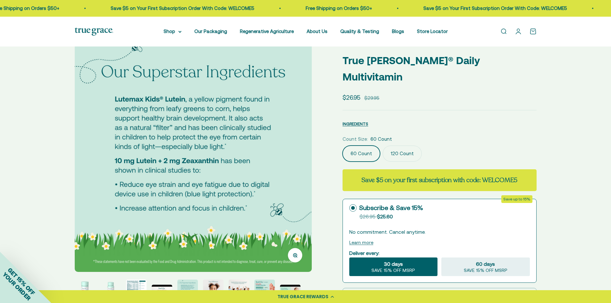
scroll to position [0, 979]
click at [293, 175] on img at bounding box center [192, 153] width 237 height 237
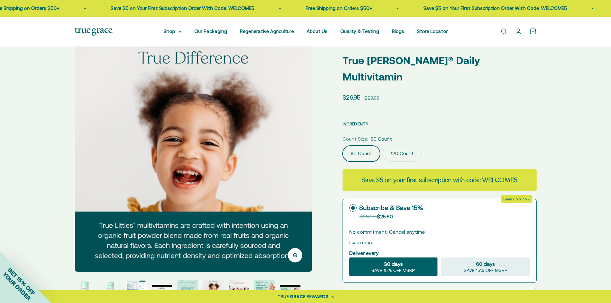
scroll to position [0, 1224]
click at [282, 147] on img at bounding box center [192, 153] width 237 height 237
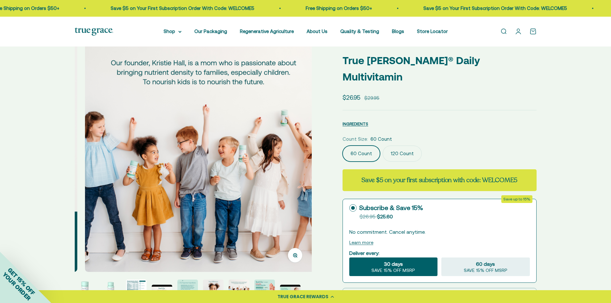
scroll to position [0, 1469]
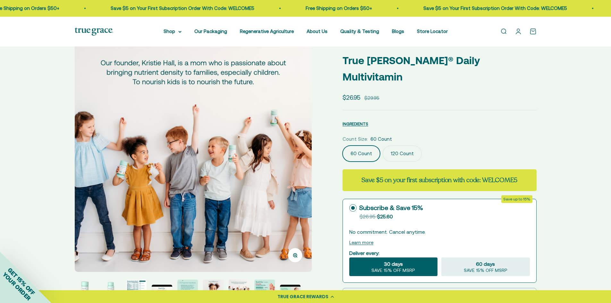
click at [289, 156] on img at bounding box center [193, 153] width 237 height 237
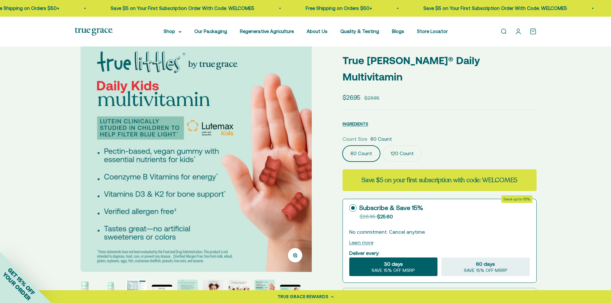
scroll to position [0, 1714]
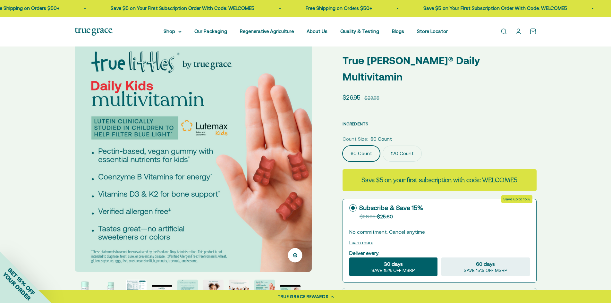
click at [292, 172] on img at bounding box center [193, 153] width 237 height 237
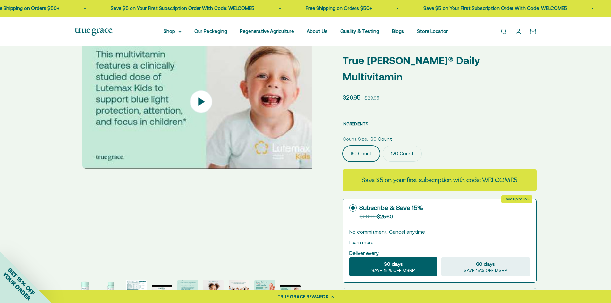
scroll to position [0, 1959]
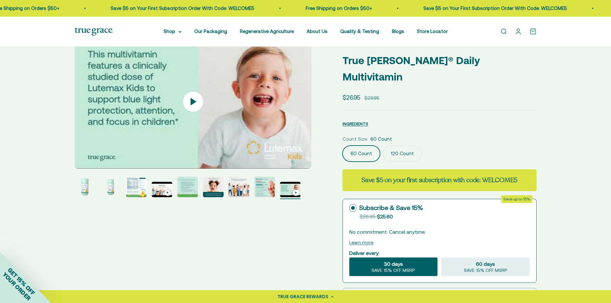
click at [108, 190] on img "Go to item 2" at bounding box center [110, 187] width 21 height 21
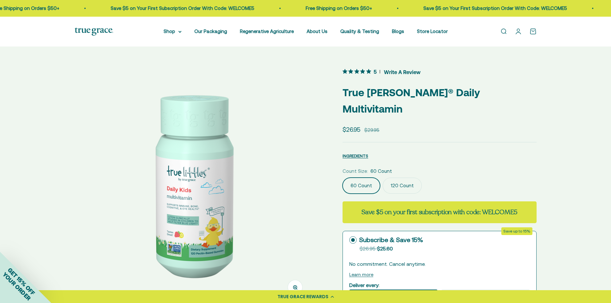
scroll to position [32, 0]
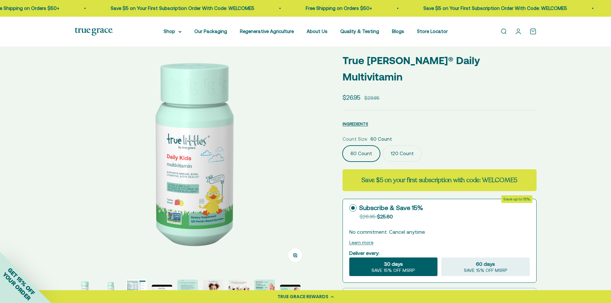
click at [279, 162] on img at bounding box center [193, 153] width 237 height 237
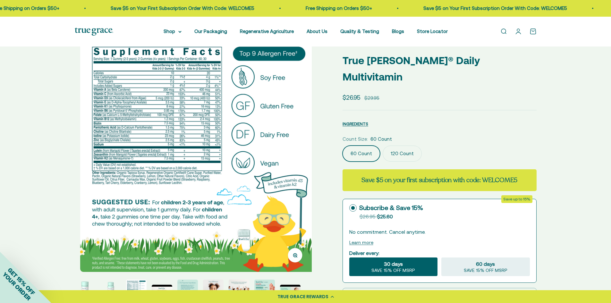
scroll to position [0, 490]
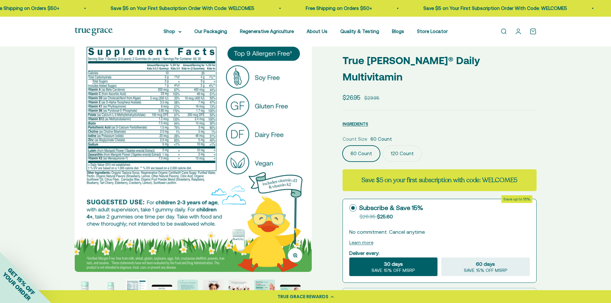
click at [292, 175] on img at bounding box center [193, 153] width 237 height 237
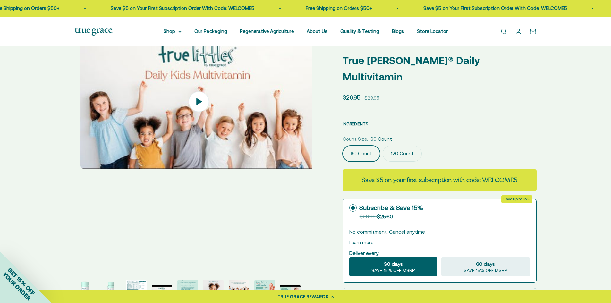
scroll to position [0, 735]
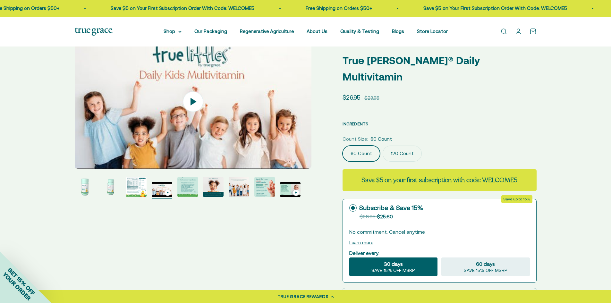
click at [188, 189] on img "Go to item 5" at bounding box center [187, 187] width 21 height 21
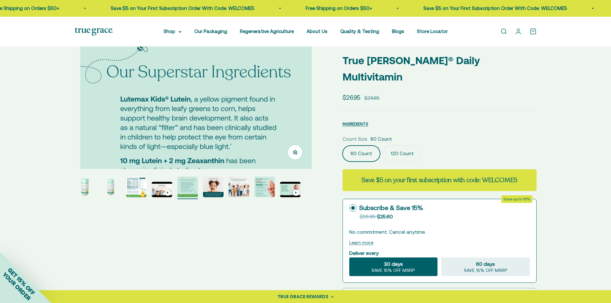
scroll to position [0, 979]
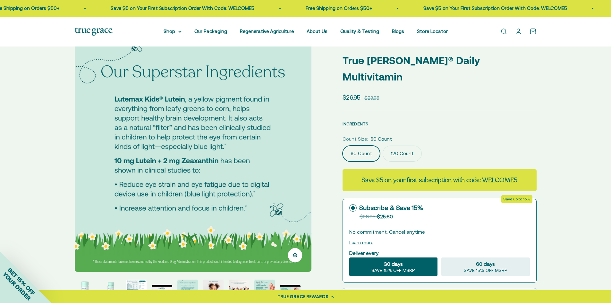
click at [295, 164] on img at bounding box center [192, 153] width 237 height 237
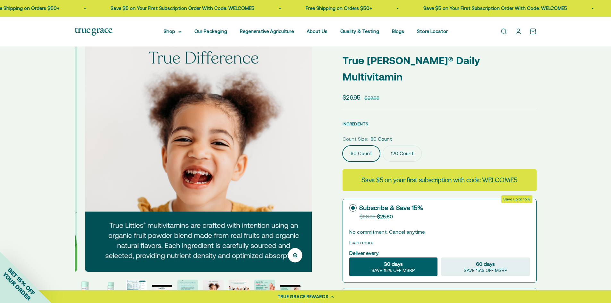
scroll to position [0, 1224]
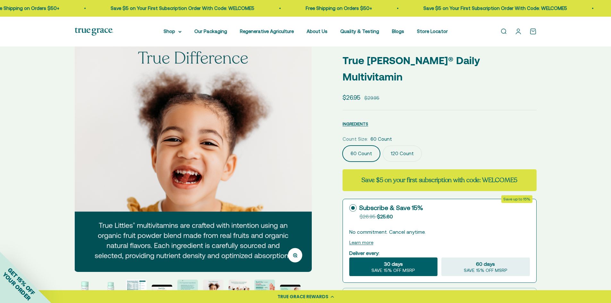
click at [295, 149] on img at bounding box center [192, 153] width 237 height 237
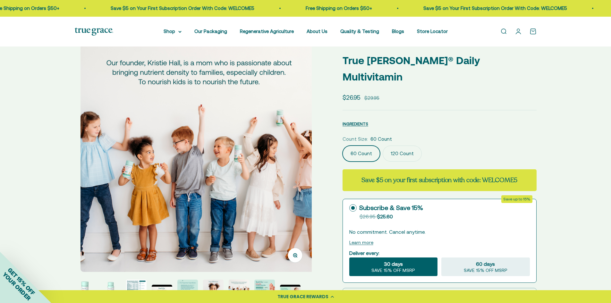
scroll to position [0, 1469]
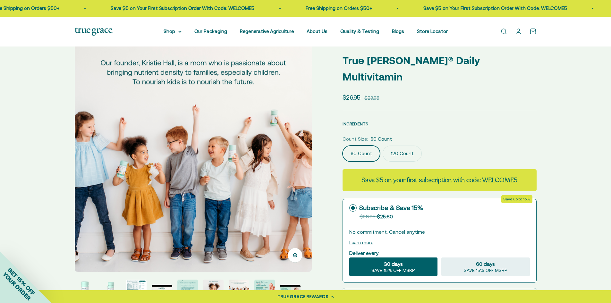
click at [295, 151] on img at bounding box center [193, 153] width 237 height 237
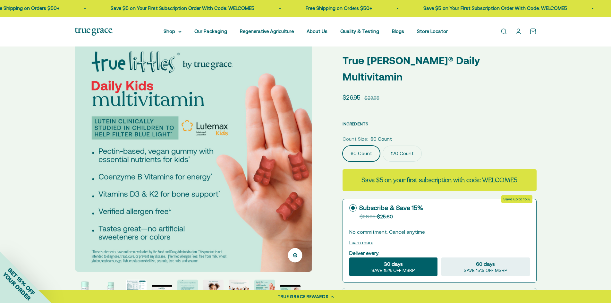
scroll to position [0, 1714]
click at [305, 168] on img at bounding box center [193, 153] width 237 height 237
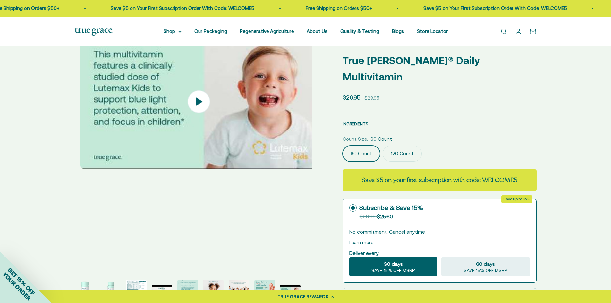
scroll to position [0, 1959]
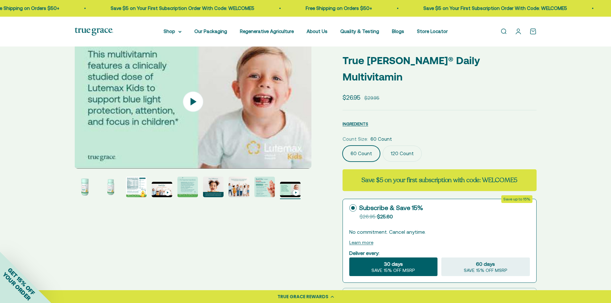
click at [501, 33] on link "Open search" at bounding box center [503, 31] width 7 height 7
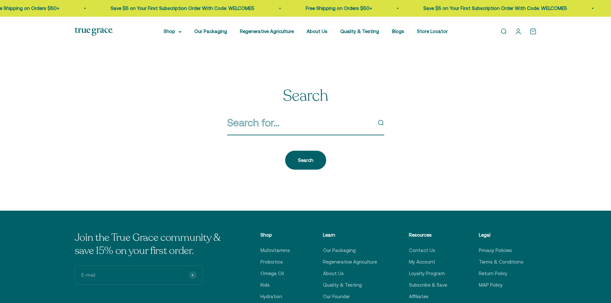
click at [262, 120] on input "Search" at bounding box center [299, 123] width 145 height 16
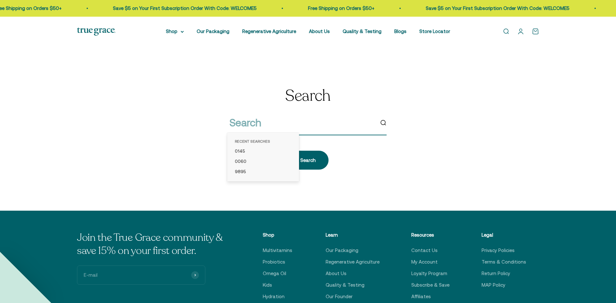
paste input "0114"
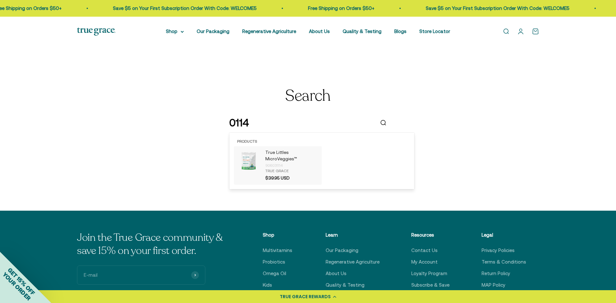
type input "0114"
click at [278, 156] on p "True Littles MicroVeggies™" at bounding box center [291, 155] width 53 height 13
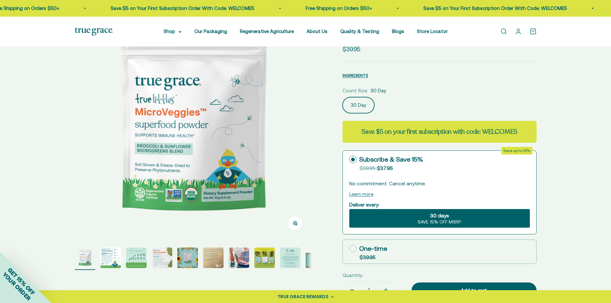
click at [115, 255] on img "Go to item 2" at bounding box center [110, 258] width 21 height 21
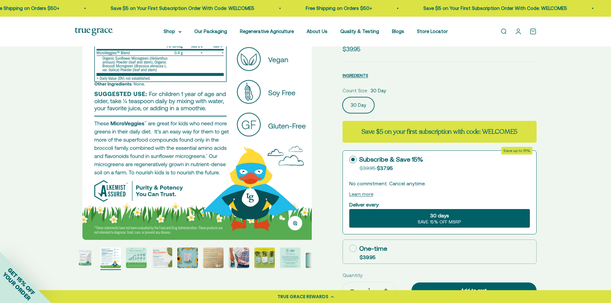
scroll to position [0, 245]
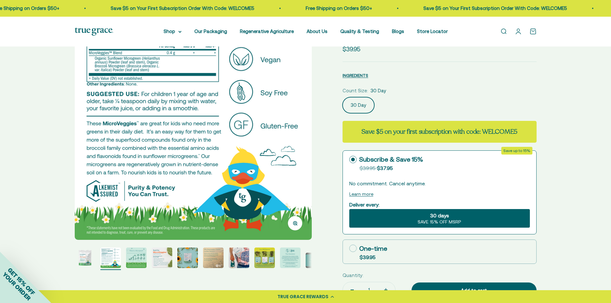
drag, startPoint x: 285, startPoint y: 132, endPoint x: 274, endPoint y: 134, distance: 11.8
click at [285, 132] on img at bounding box center [193, 121] width 237 height 237
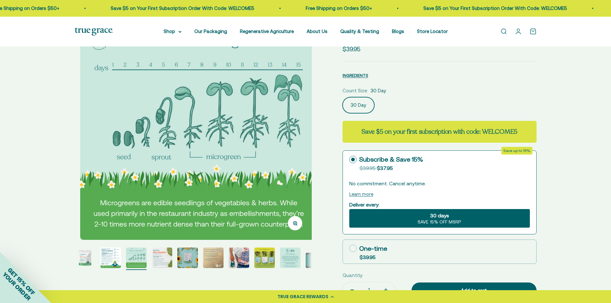
scroll to position [0, 490]
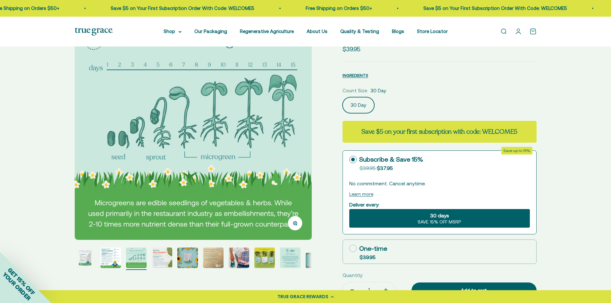
click at [156, 261] on img "Go to item 4" at bounding box center [162, 258] width 21 height 21
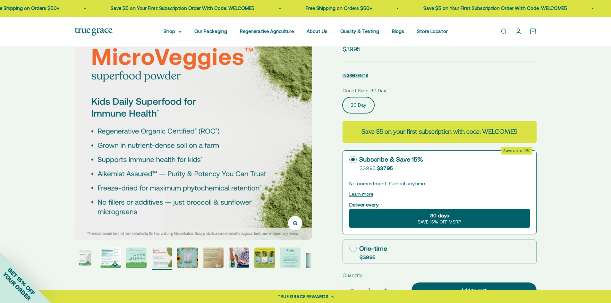
scroll to position [0, 735]
click at [190, 259] on img "Go to item 5" at bounding box center [187, 258] width 21 height 21
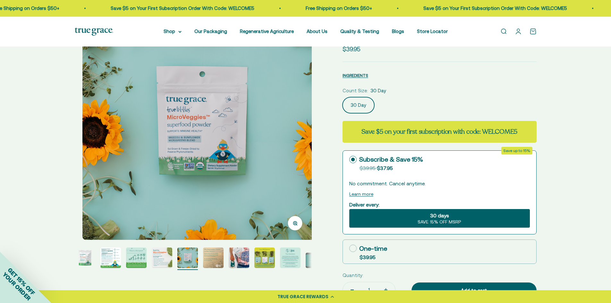
scroll to position [0, 979]
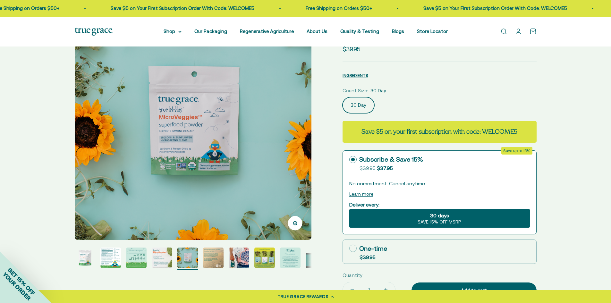
click at [212, 258] on img "Go to item 6" at bounding box center [213, 258] width 21 height 21
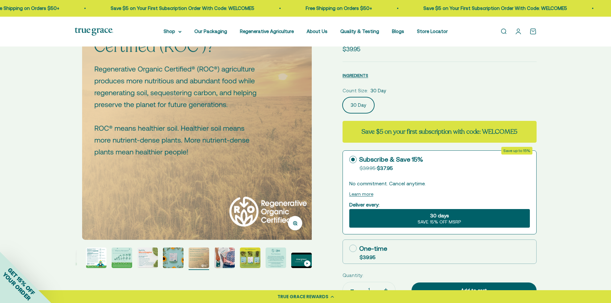
scroll to position [0, 1224]
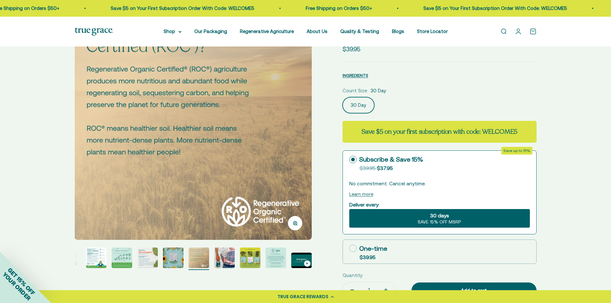
click at [224, 262] on img "Go to item 7" at bounding box center [224, 258] width 21 height 21
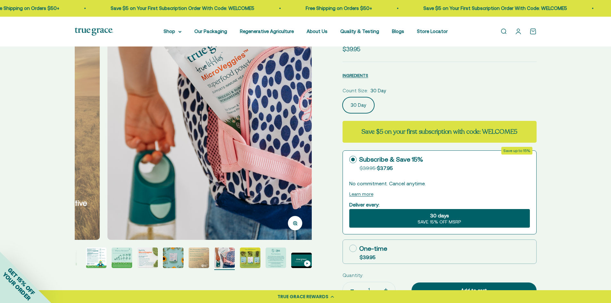
scroll to position [0, 1469]
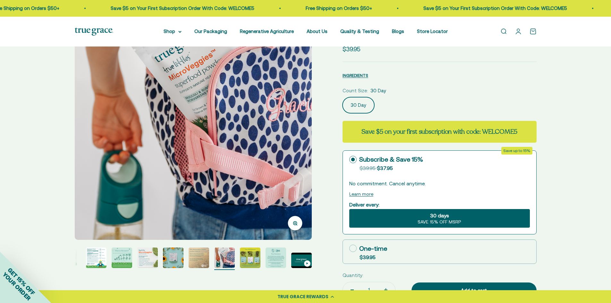
click at [253, 258] on img "Go to item 8" at bounding box center [250, 258] width 21 height 21
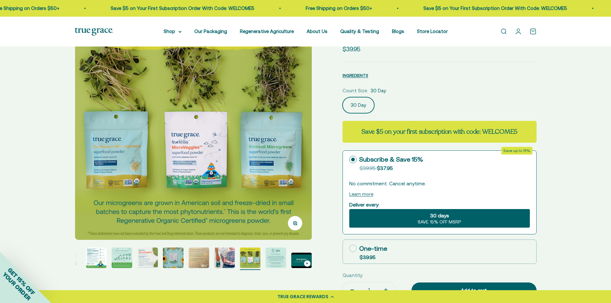
scroll to position [0, 1714]
click at [269, 256] on img "Go to item 9" at bounding box center [276, 258] width 21 height 21
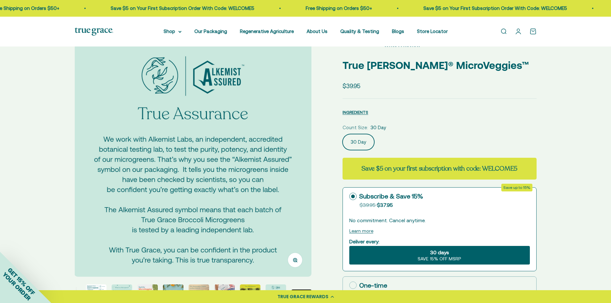
scroll to position [0, 0]
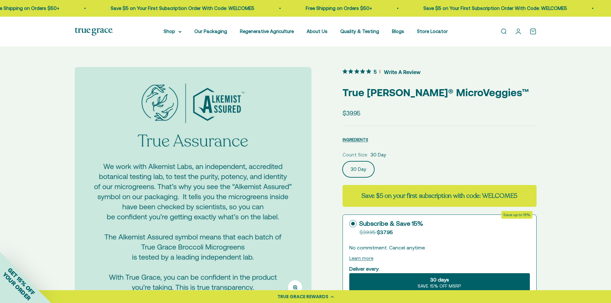
click at [503, 31] on link "Open search" at bounding box center [503, 31] width 7 height 7
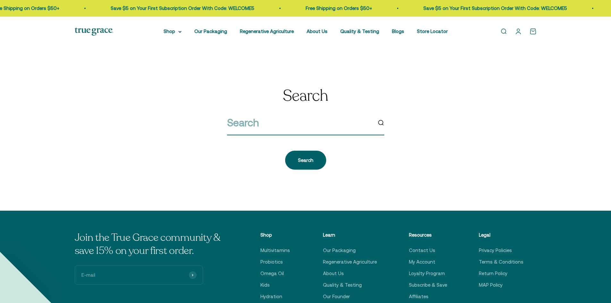
click at [238, 122] on input "search" at bounding box center [299, 123] width 145 height 16
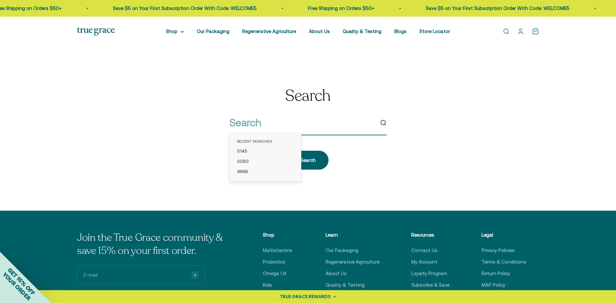
paste input "0107"
type input "0107"
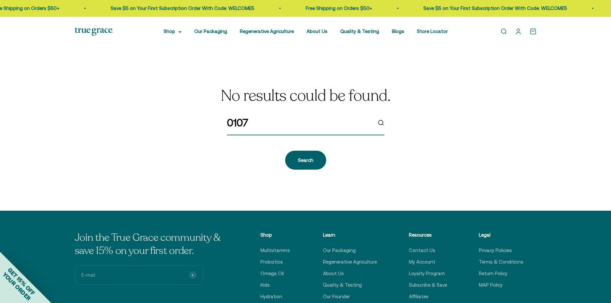
click at [292, 124] on input "0107" at bounding box center [299, 123] width 145 height 16
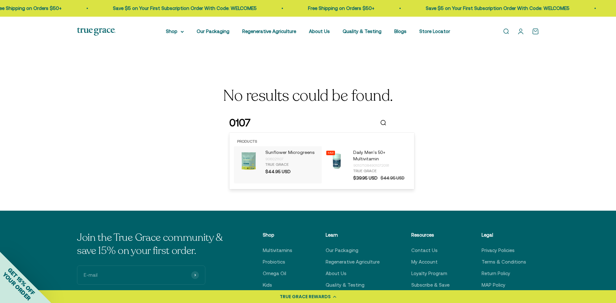
click at [280, 158] on div "906021107" at bounding box center [291, 159] width 53 height 6
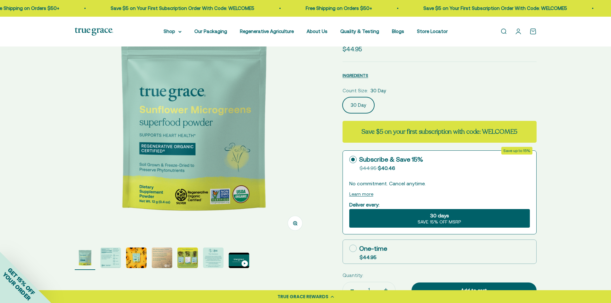
click at [107, 255] on img "Go to item 2" at bounding box center [110, 258] width 21 height 21
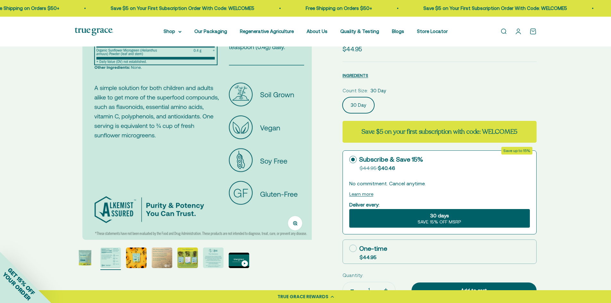
scroll to position [0, 245]
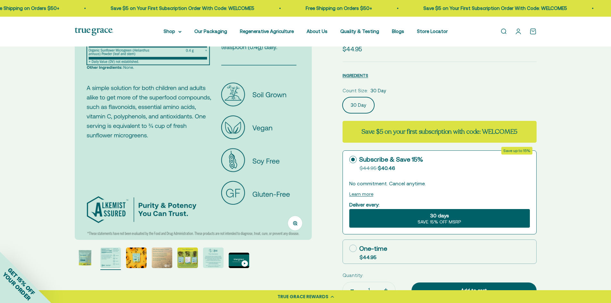
click at [132, 260] on img "Go to item 3" at bounding box center [136, 258] width 21 height 21
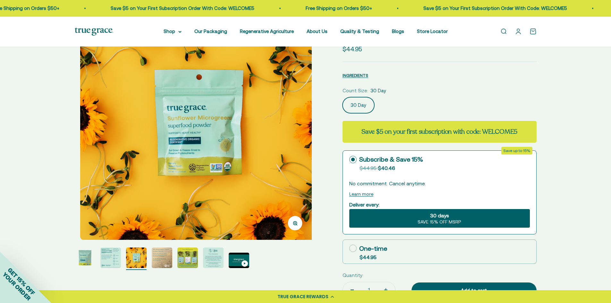
scroll to position [0, 490]
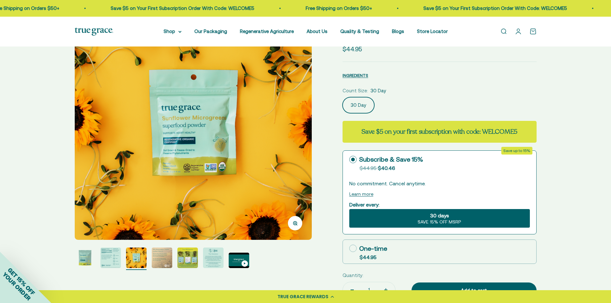
click at [161, 255] on img "Go to item 4" at bounding box center [162, 258] width 21 height 21
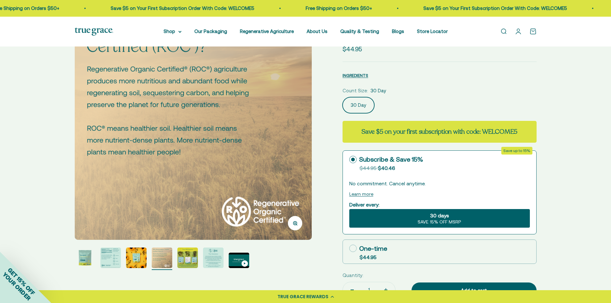
scroll to position [0, 735]
click at [184, 258] on img "Go to item 5" at bounding box center [187, 258] width 21 height 21
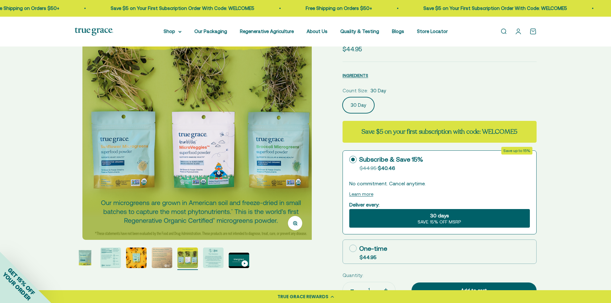
scroll to position [0, 979]
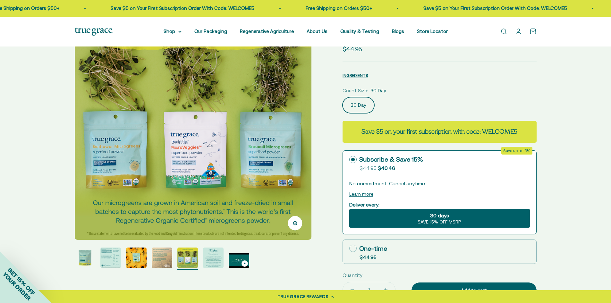
click at [210, 255] on img "Go to item 6" at bounding box center [213, 258] width 21 height 21
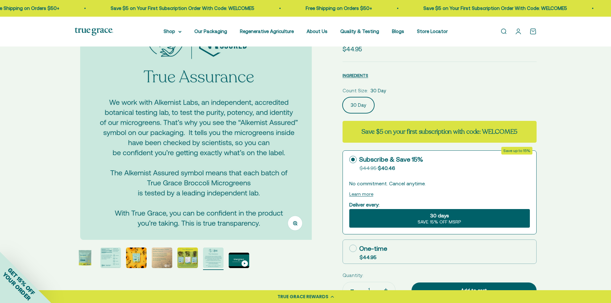
scroll to position [0, 1224]
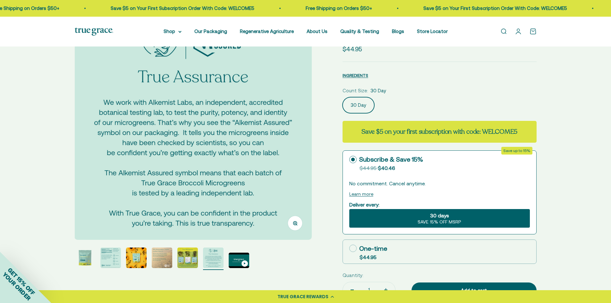
click at [507, 28] on link "Open search" at bounding box center [503, 31] width 7 height 7
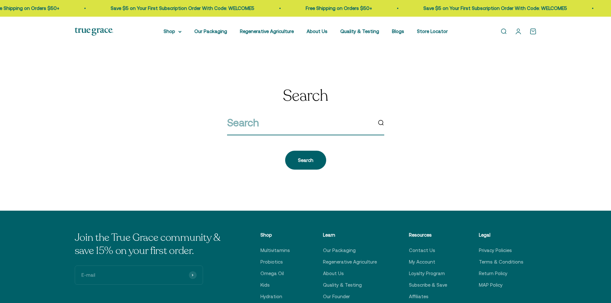
click at [258, 115] on input "search" at bounding box center [299, 123] width 145 height 16
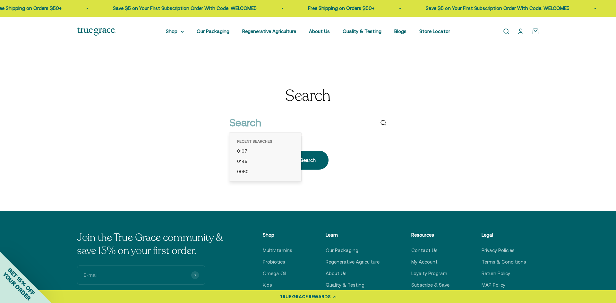
paste input "0183"
type input "0183"
